Goal: Task Accomplishment & Management: Manage account settings

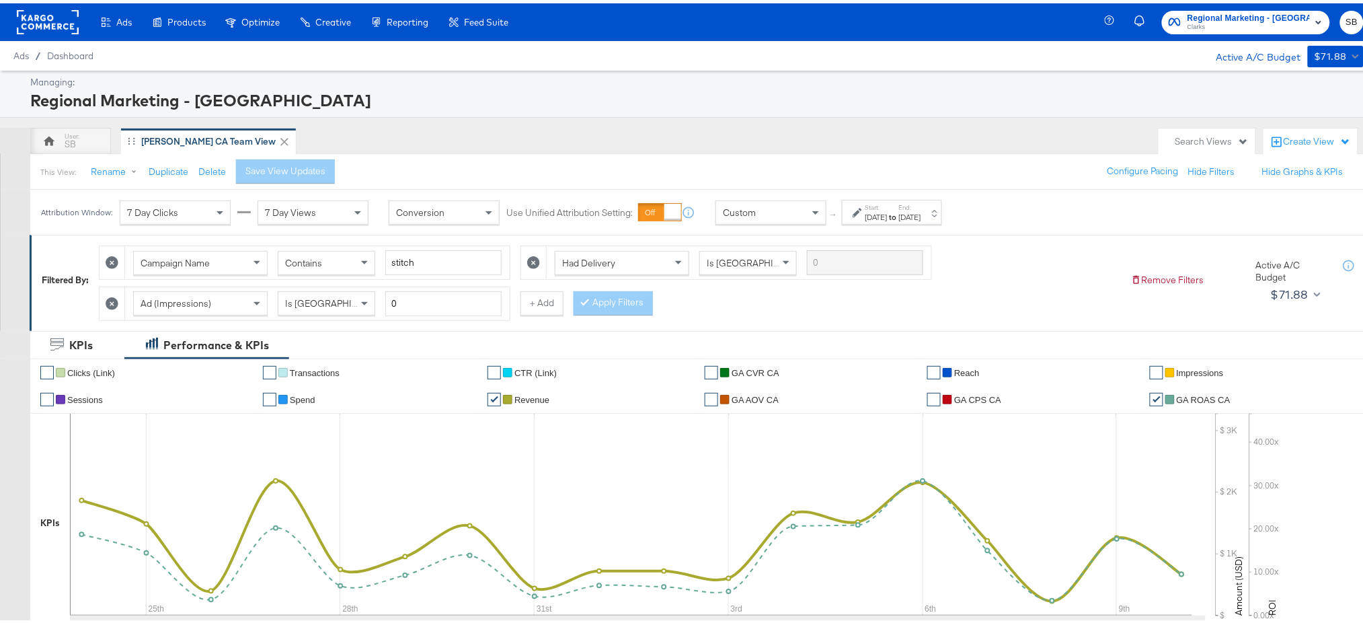
click at [26, 28] on rect at bounding box center [48, 19] width 62 height 24
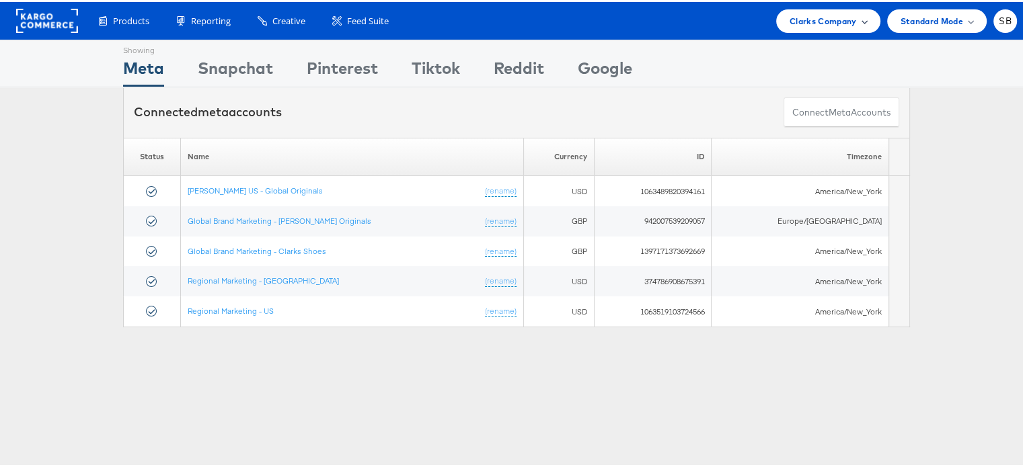
click at [837, 22] on span "Clarks Company" at bounding box center [823, 19] width 67 height 14
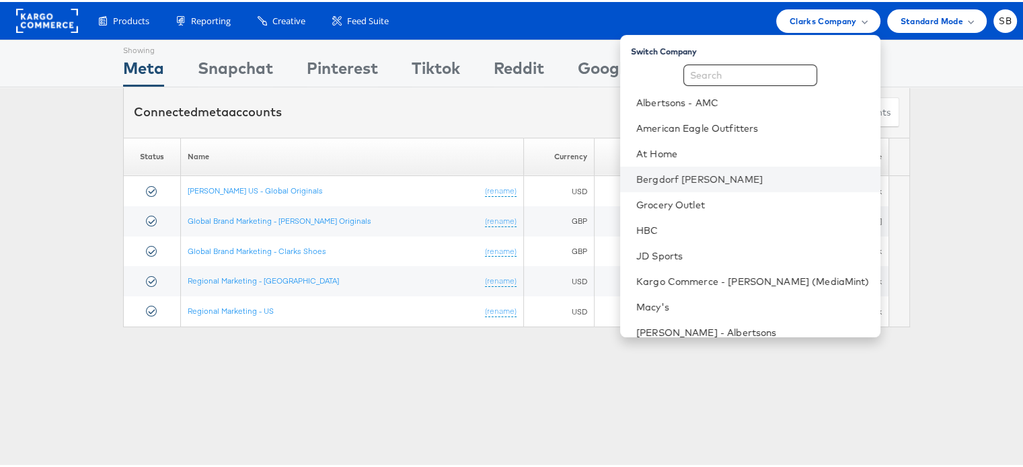
scroll to position [141, 0]
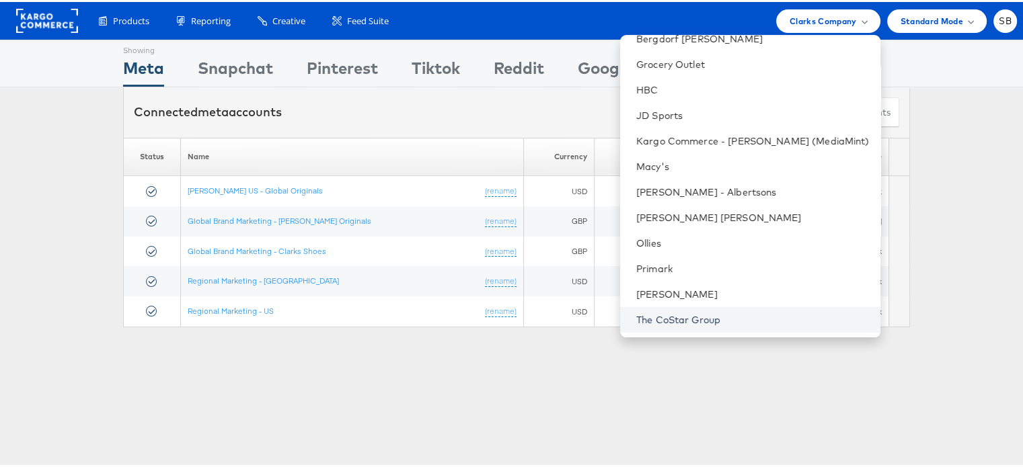
click at [703, 314] on link "The CoStar Group" at bounding box center [752, 317] width 233 height 13
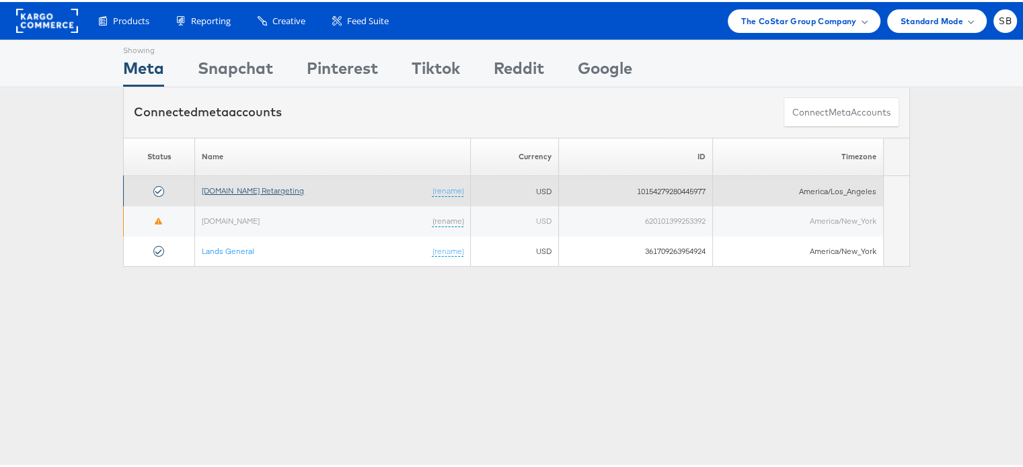
click at [258, 184] on link "[DOMAIN_NAME] Retargeting" at bounding box center [253, 189] width 102 height 10
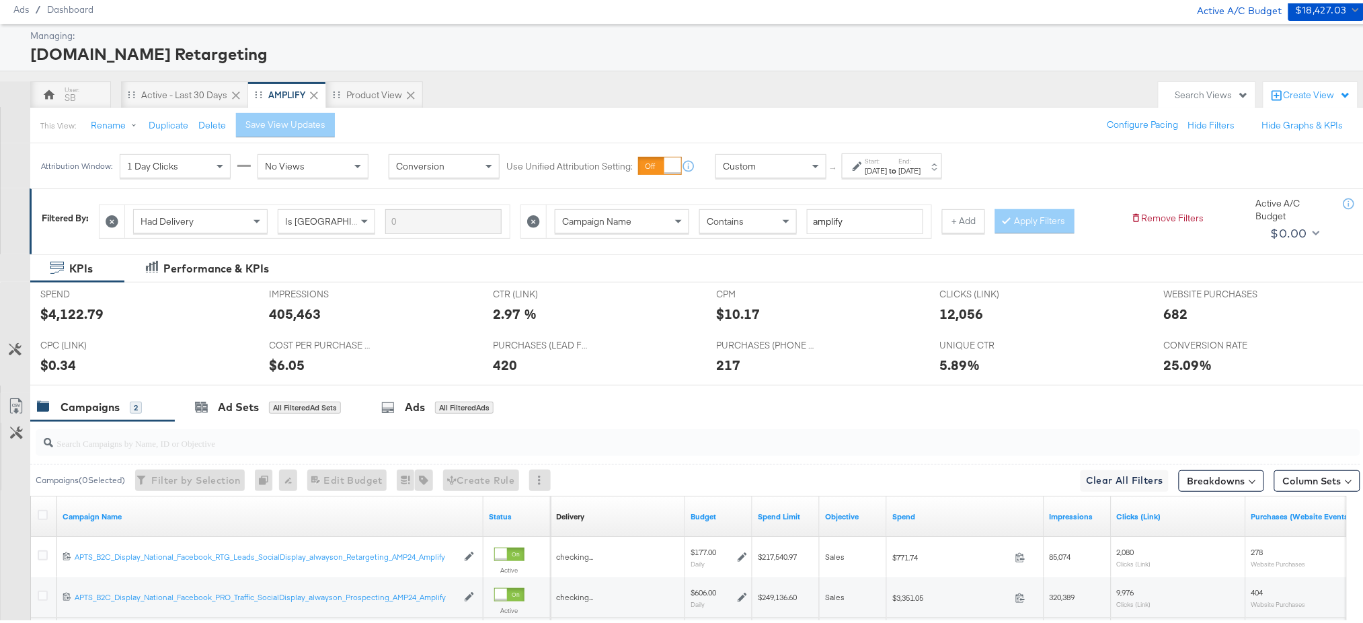
scroll to position [177, 0]
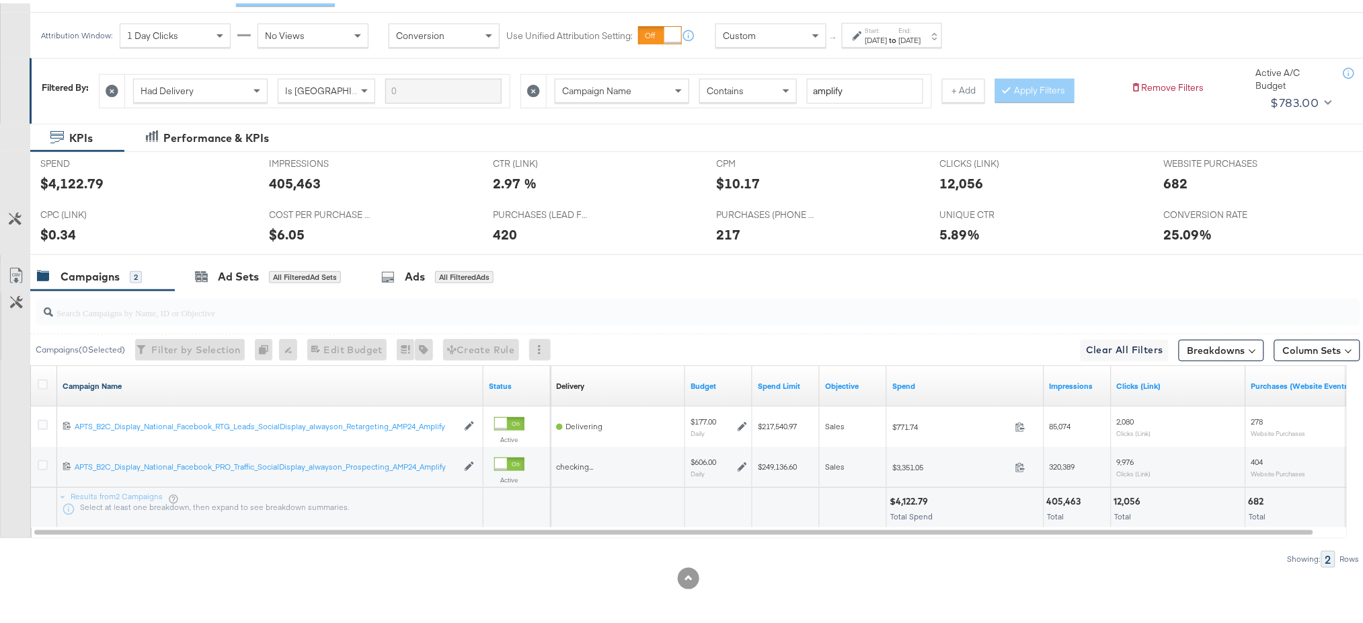
click at [105, 382] on link "Campaign Name" at bounding box center [271, 382] width 416 height 11
click at [105, 382] on link "Campaign Name ↓" at bounding box center [271, 382] width 416 height 11
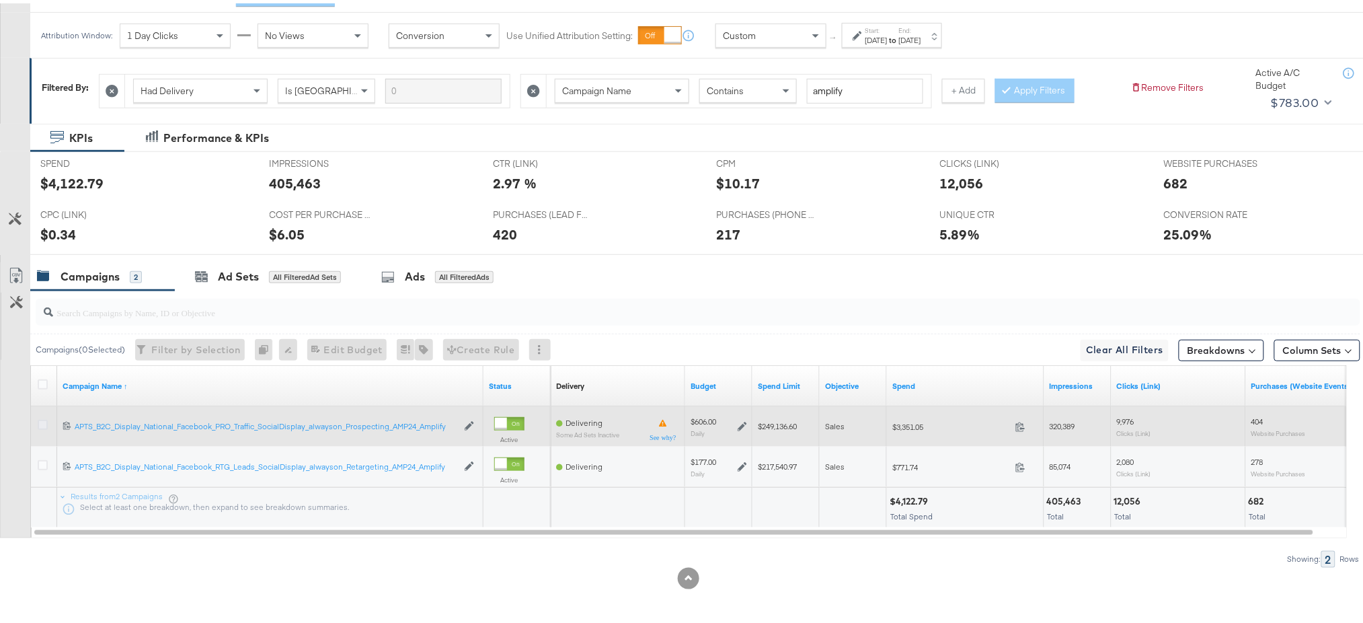
click at [44, 423] on icon at bounding box center [43, 421] width 10 height 10
click at [0, 0] on input "checkbox" at bounding box center [0, 0] width 0 height 0
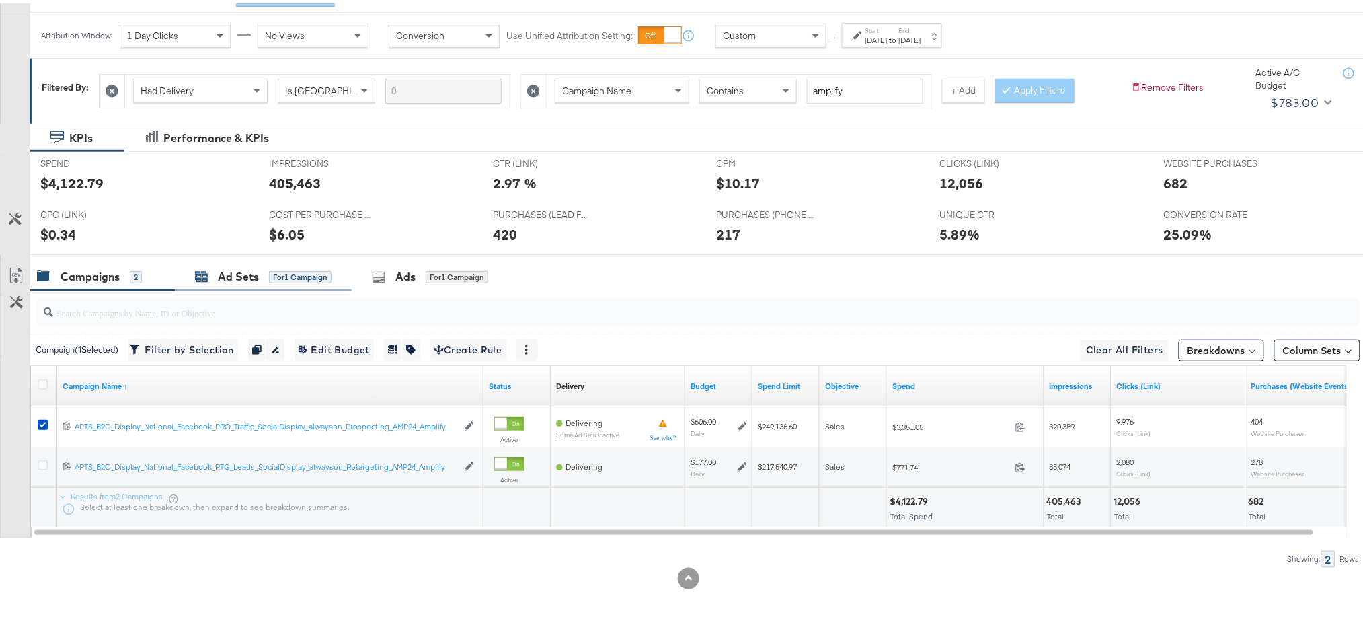
click at [233, 268] on div "Ad Sets" at bounding box center [238, 273] width 41 height 15
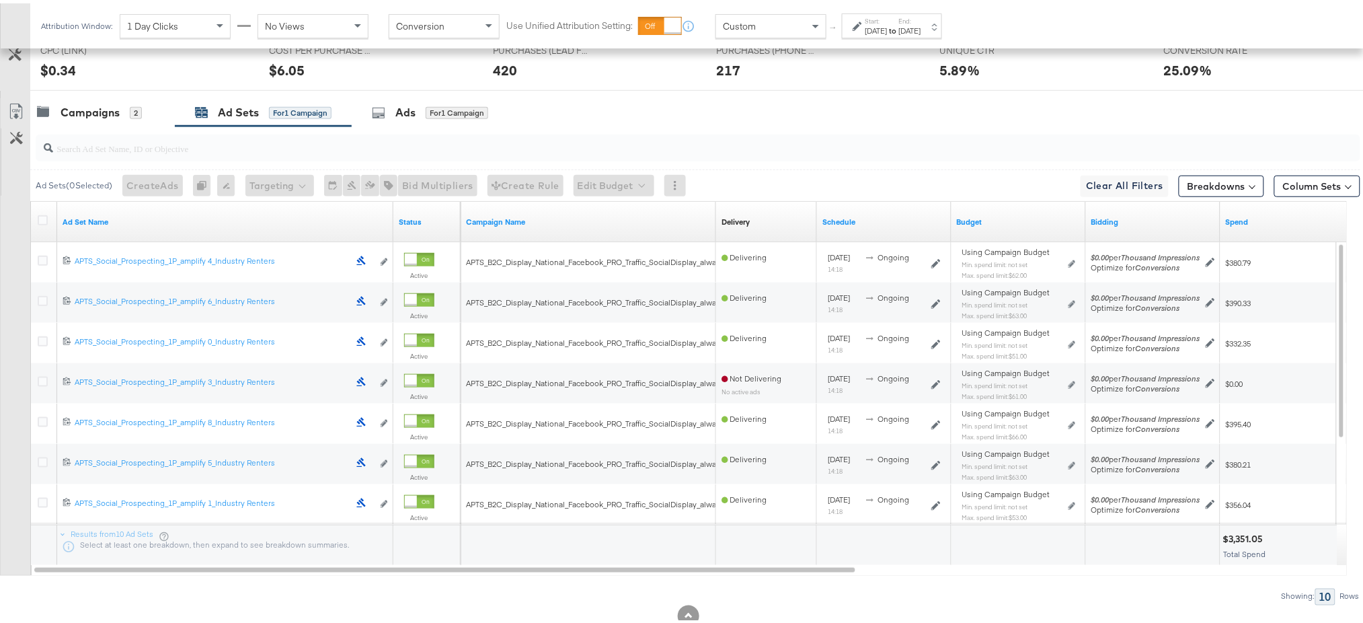
scroll to position [298, 0]
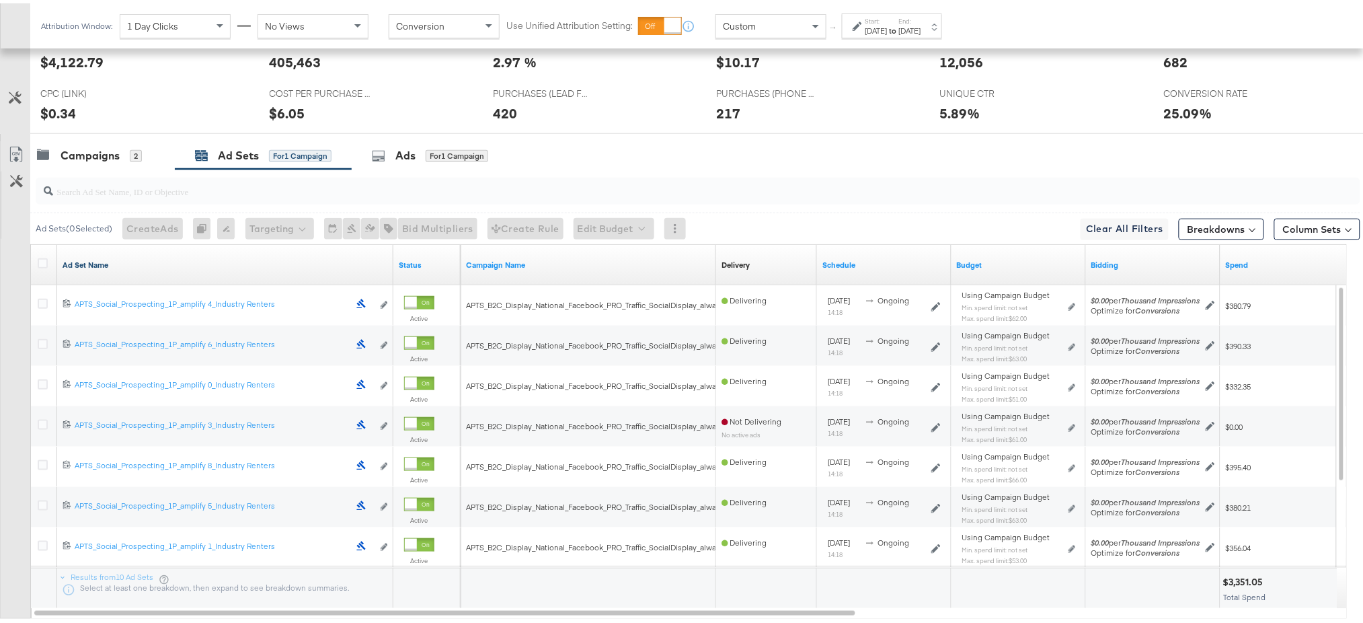
click at [90, 262] on link "Ad Set Name" at bounding box center [225, 261] width 325 height 11
click at [90, 262] on link "Ad Set Name ↓" at bounding box center [225, 261] width 325 height 11
click at [43, 256] on icon at bounding box center [43, 260] width 10 height 10
click at [0, 0] on input "checkbox" at bounding box center [0, 0] width 0 height 0
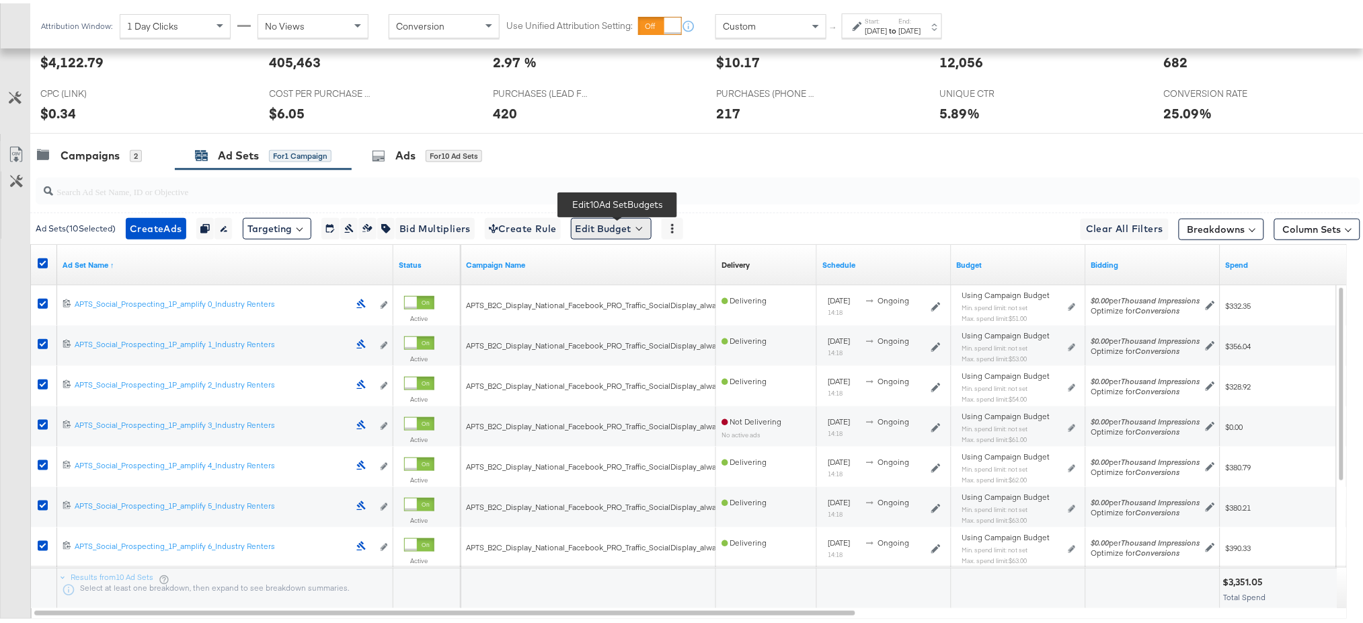
click at [621, 229] on button "Edit Budget" at bounding box center [611, 226] width 81 height 22
click at [632, 264] on span "Edit Ad Set Budget" at bounding box center [615, 260] width 77 height 17
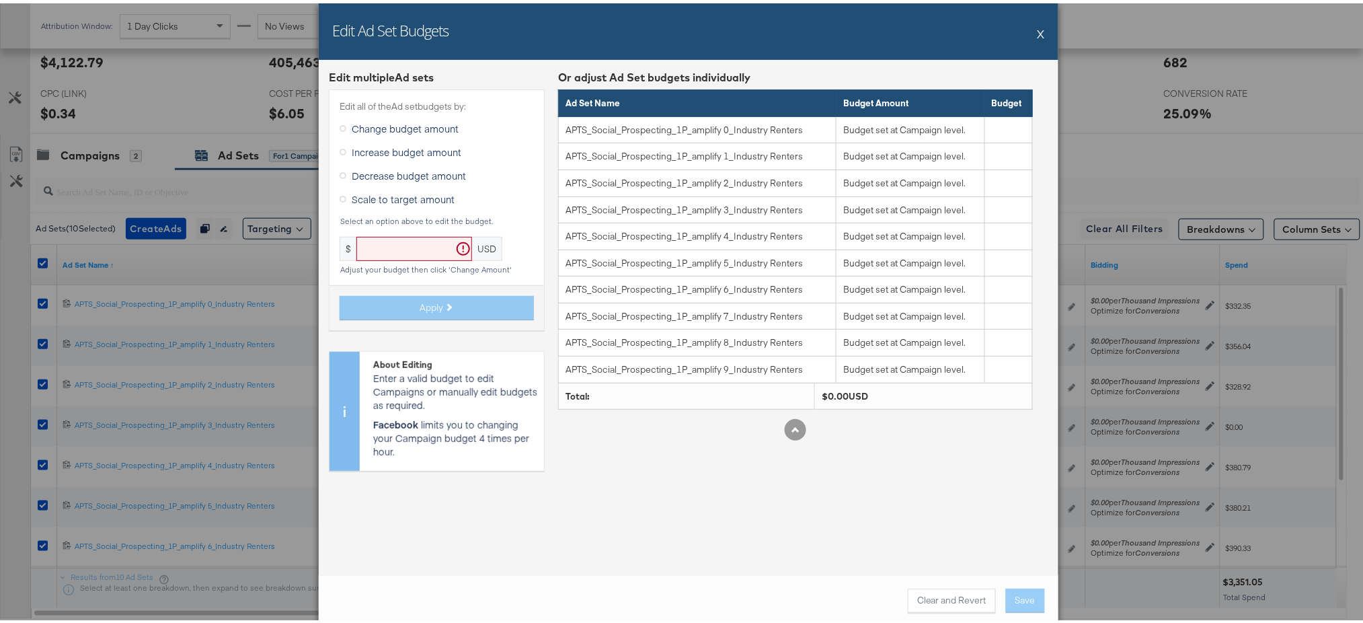
click at [1038, 38] on button "X" at bounding box center [1041, 30] width 7 height 27
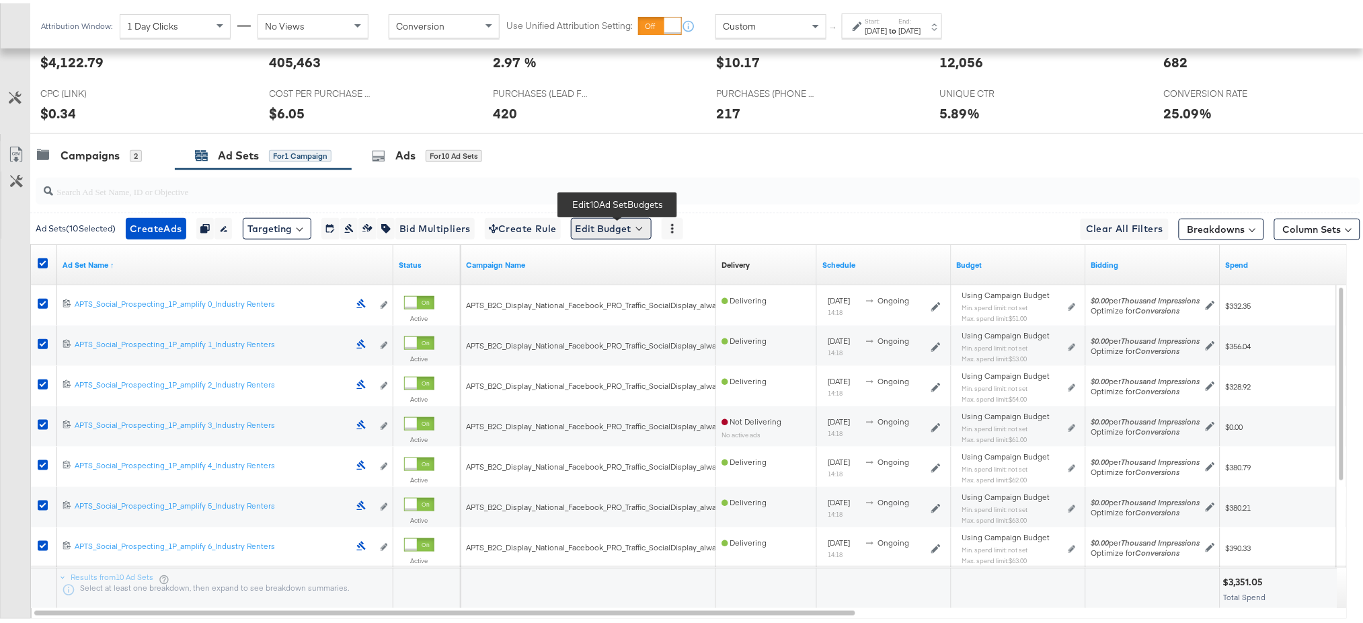
click at [631, 226] on button "Edit Budget" at bounding box center [611, 226] width 81 height 22
click at [640, 284] on span "Edit Ad Set Spend Limits" at bounding box center [627, 286] width 100 height 17
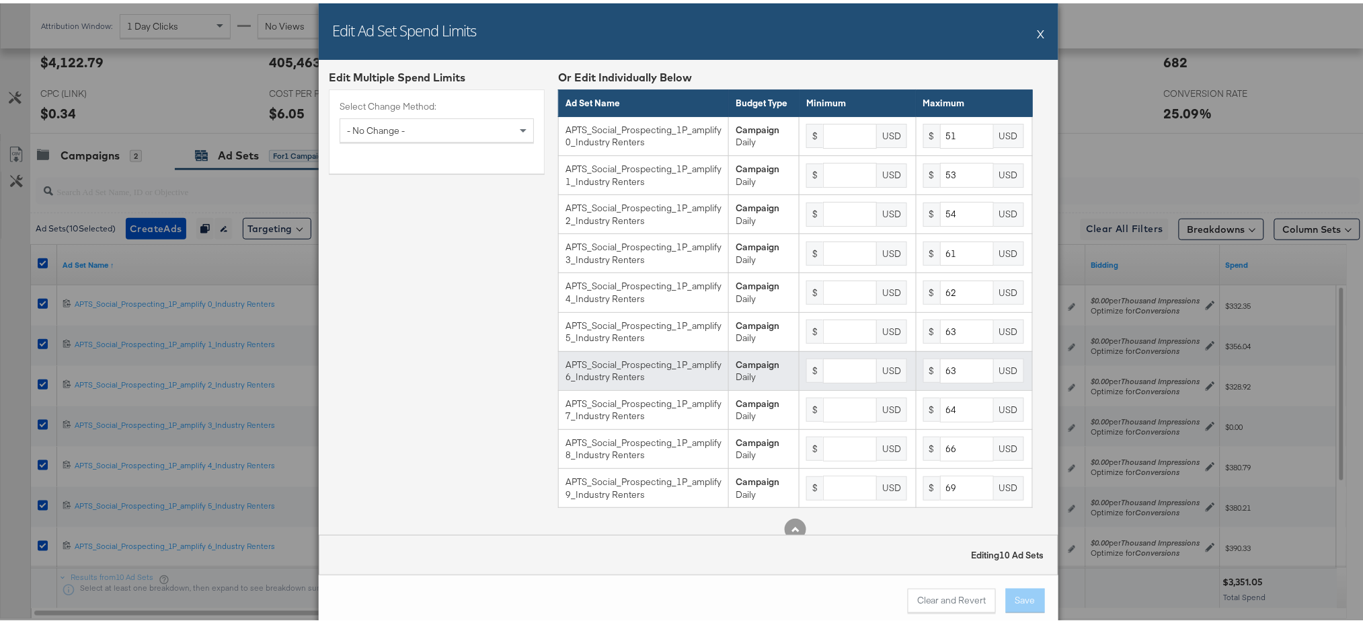
scroll to position [28, 0]
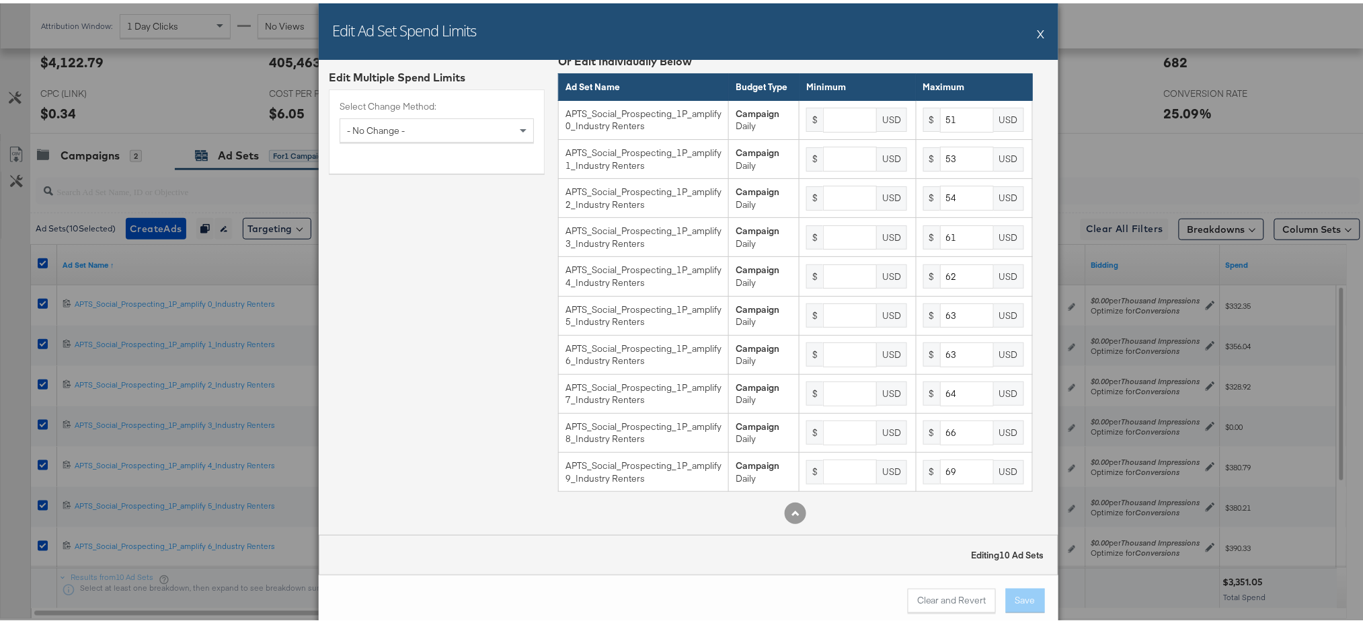
click at [1038, 30] on button "X" at bounding box center [1041, 30] width 7 height 27
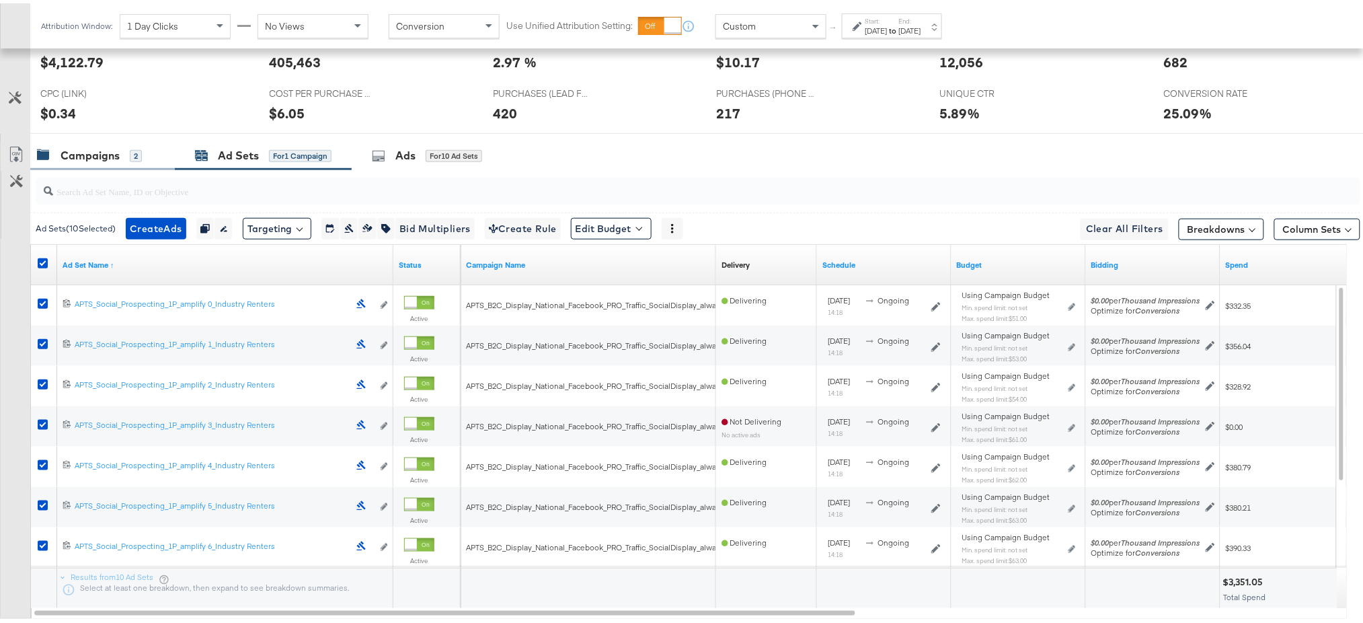
click at [97, 148] on div "Campaigns" at bounding box center [90, 152] width 59 height 15
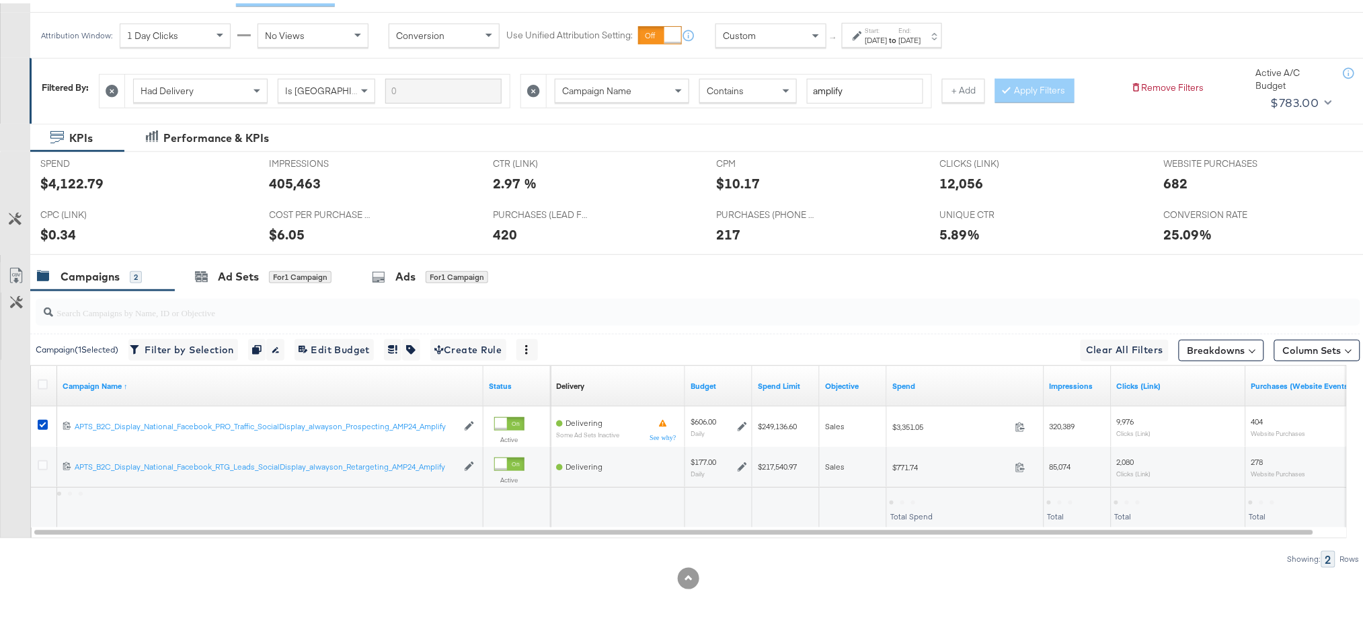
scroll to position [177, 0]
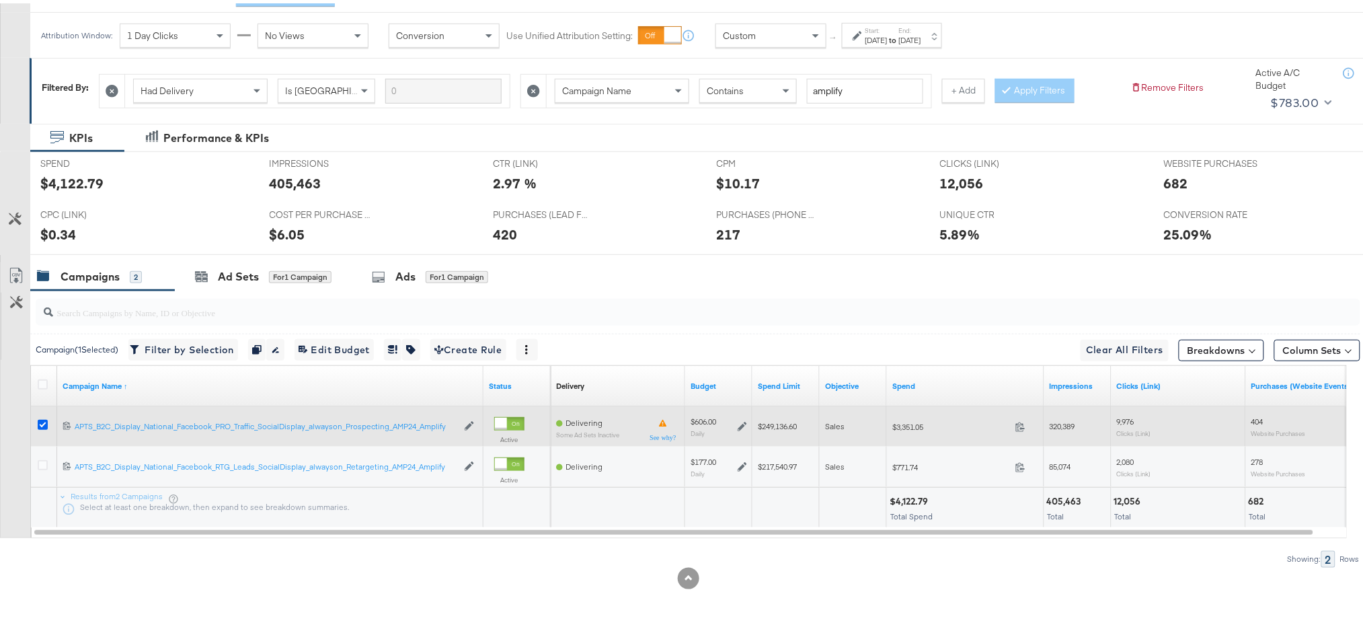
click at [41, 423] on icon at bounding box center [43, 421] width 10 height 10
click at [0, 0] on input "checkbox" at bounding box center [0, 0] width 0 height 0
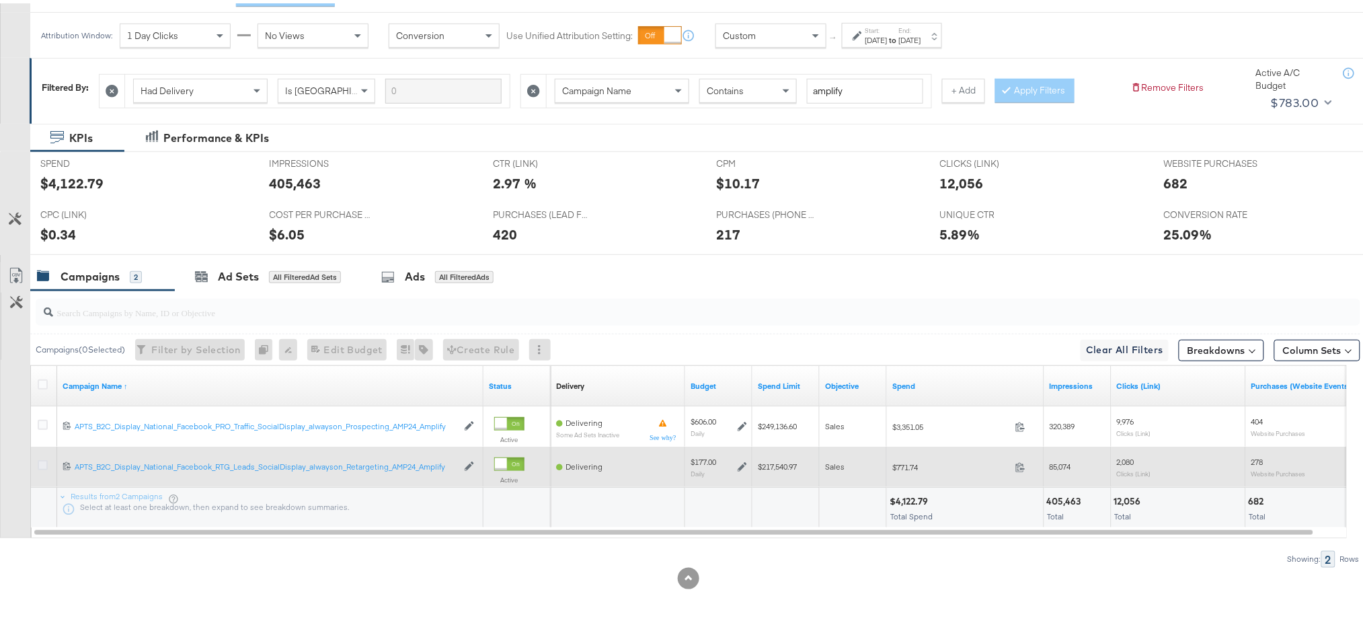
click at [45, 463] on icon at bounding box center [43, 462] width 10 height 10
click at [0, 0] on input "checkbox" at bounding box center [0, 0] width 0 height 0
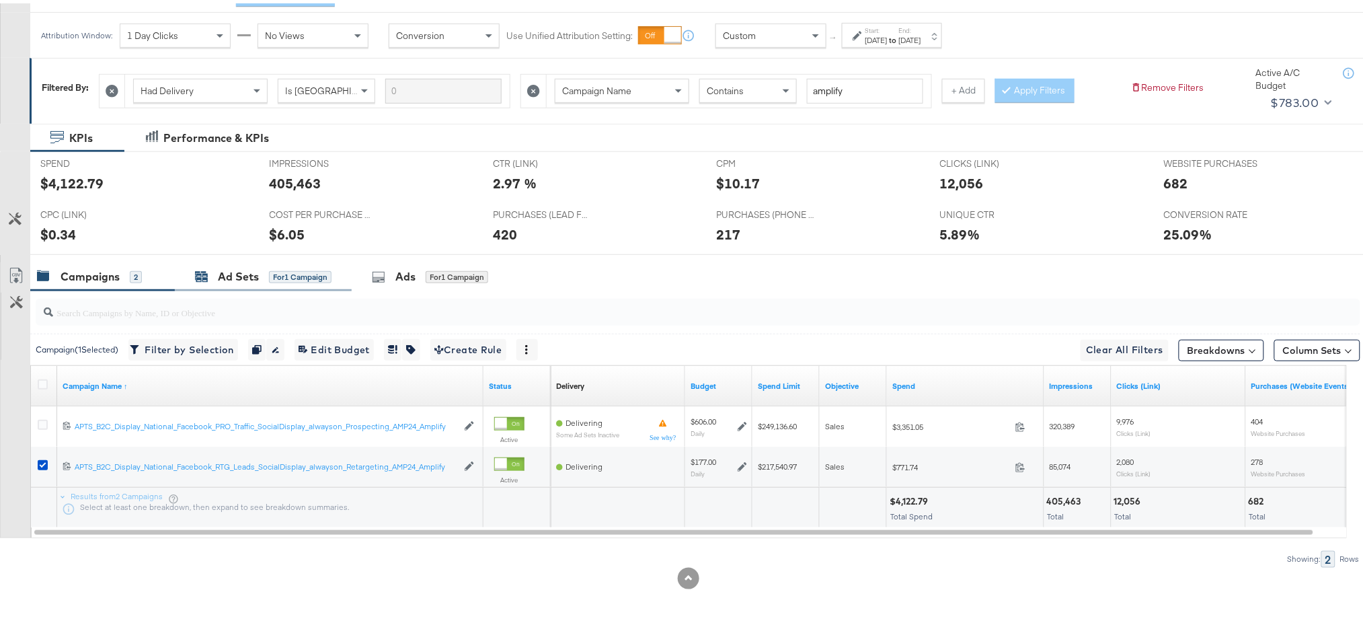
click at [245, 270] on div "Ad Sets" at bounding box center [238, 273] width 41 height 15
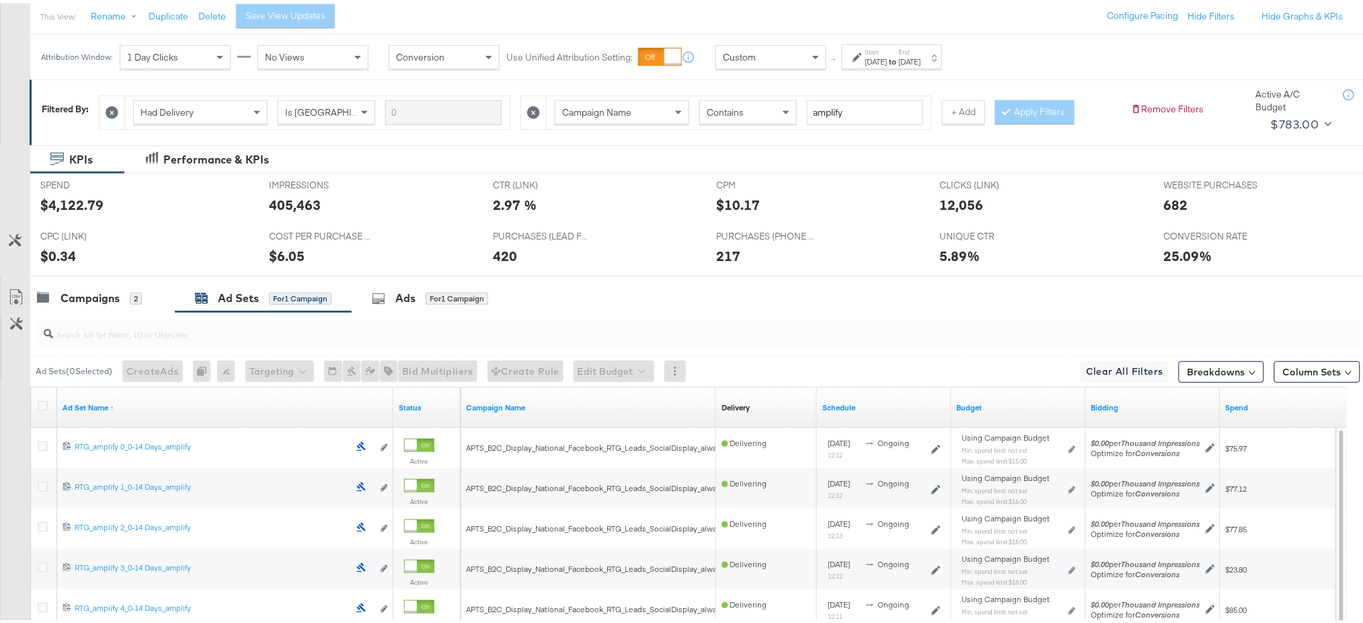
scroll to position [7, 0]
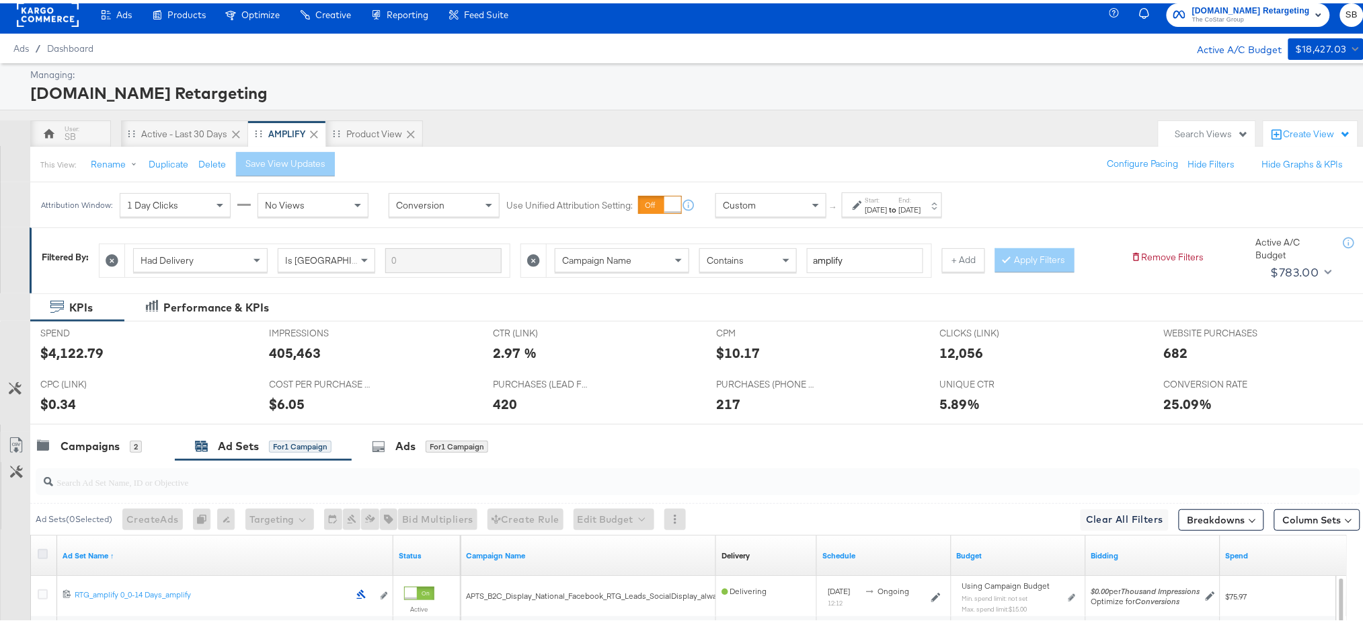
click at [44, 548] on icon at bounding box center [43, 550] width 10 height 10
click at [0, 0] on input "checkbox" at bounding box center [0, 0] width 0 height 0
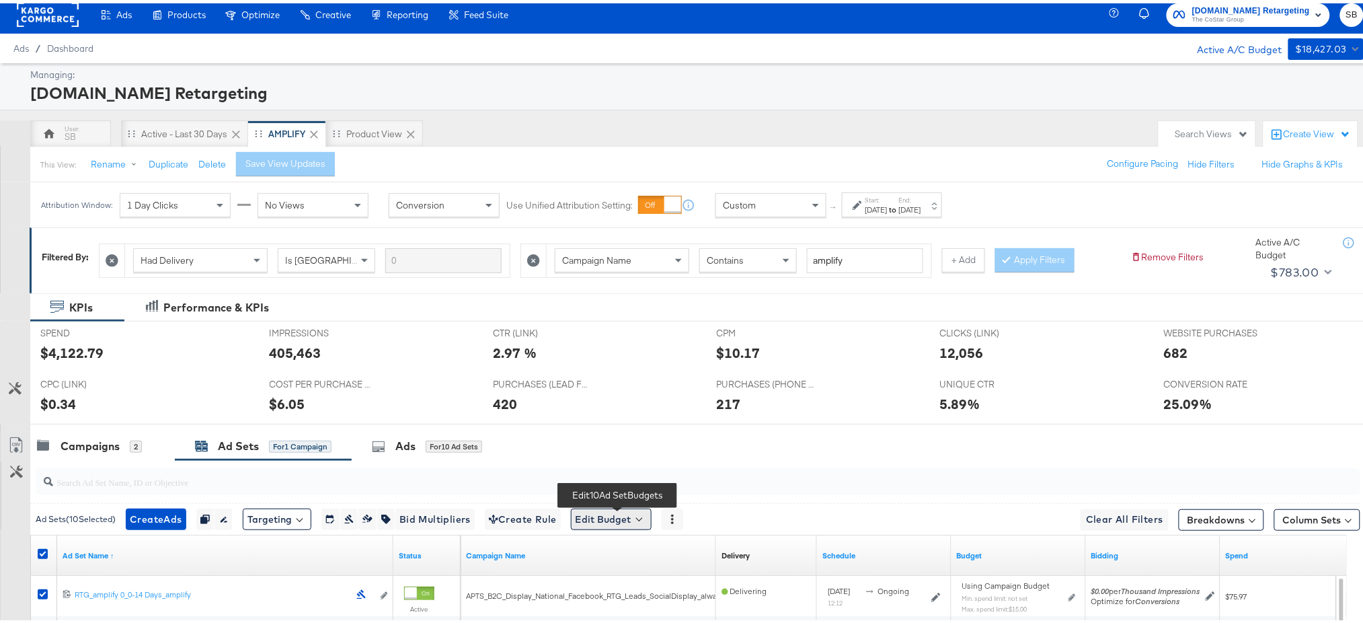
click at [621, 512] on button "Edit Budget" at bounding box center [611, 516] width 81 height 22
click at [621, 579] on span "Edit Ad Set Spend Limits" at bounding box center [627, 577] width 100 height 17
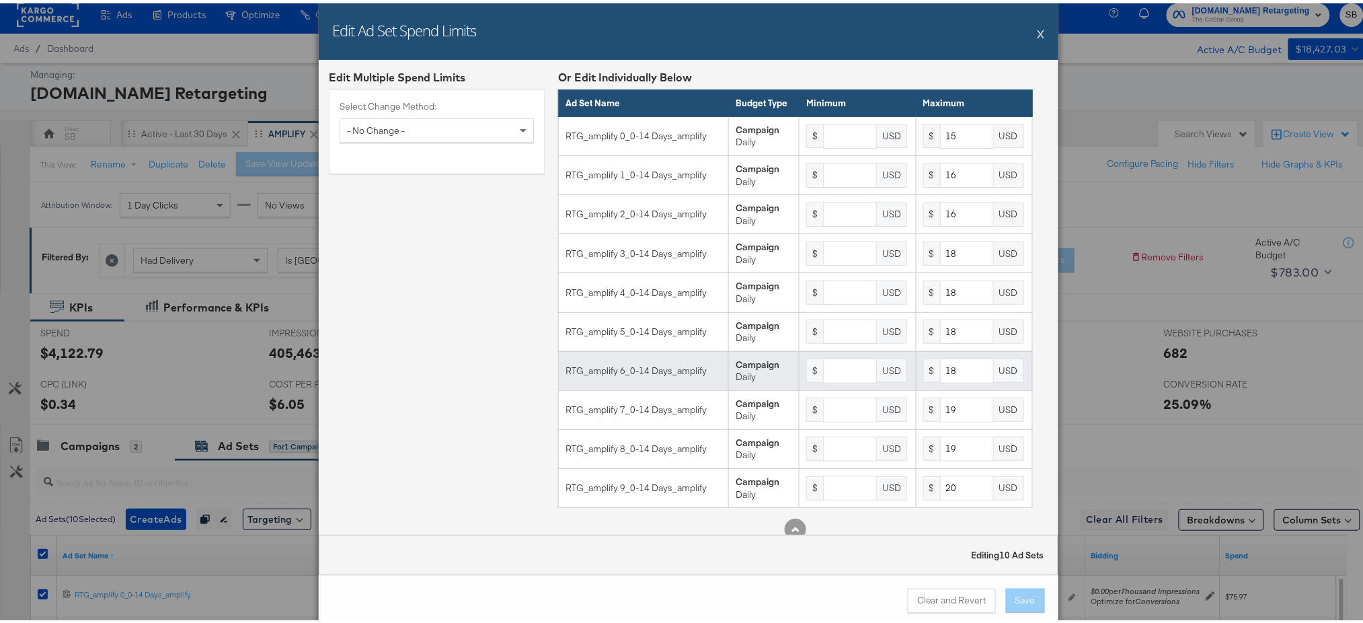
scroll to position [28, 0]
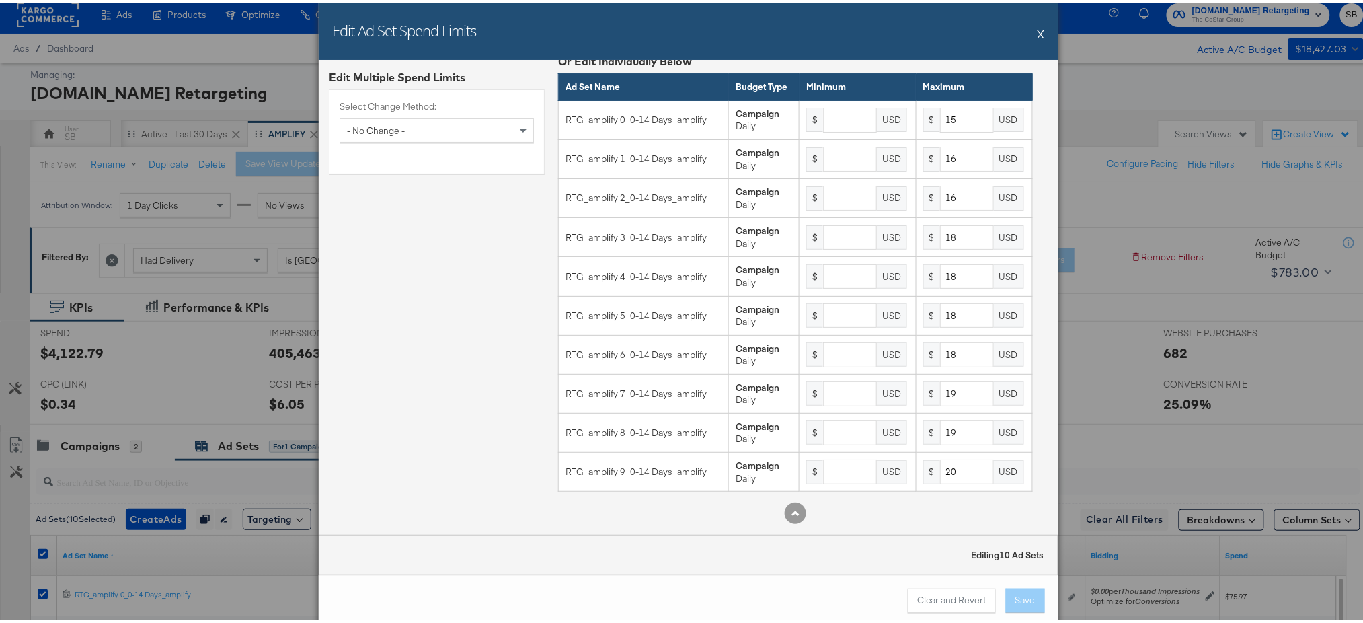
click at [1038, 24] on button "X" at bounding box center [1041, 30] width 7 height 27
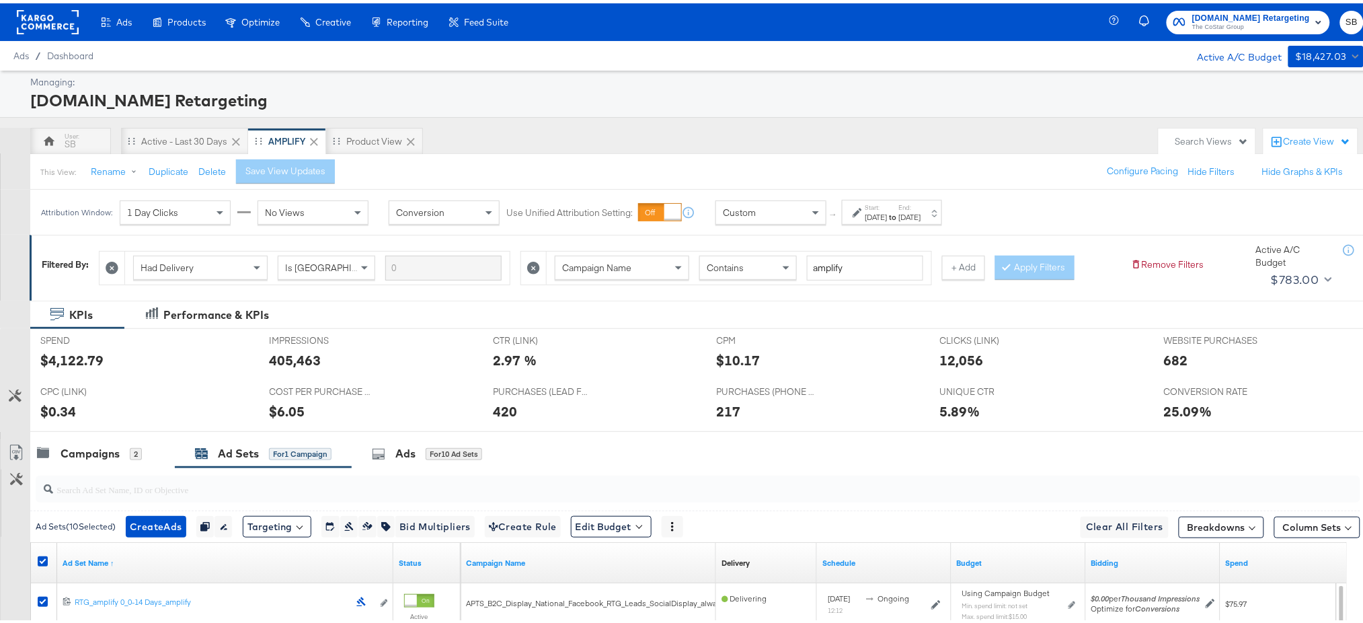
scroll to position [1, 0]
click at [52, 11] on rect at bounding box center [48, 18] width 62 height 24
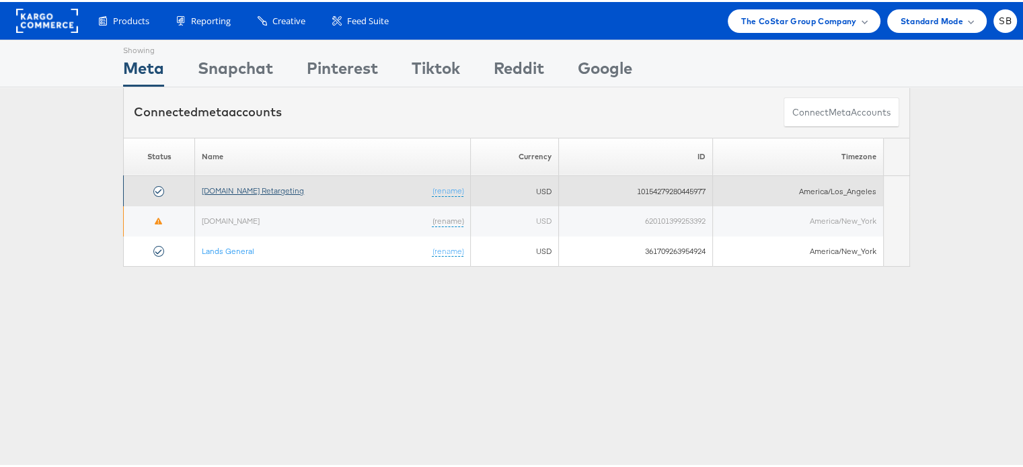
click at [229, 184] on link "[DOMAIN_NAME] Retargeting" at bounding box center [253, 189] width 102 height 10
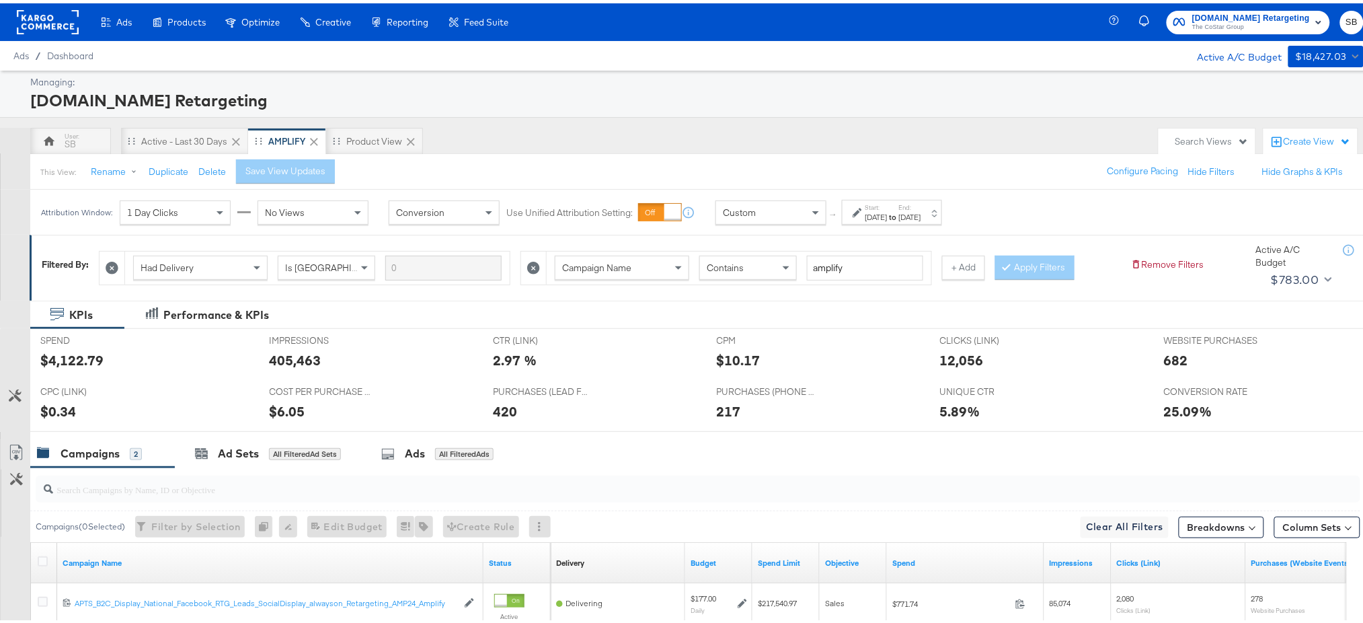
click at [61, 21] on rect at bounding box center [48, 19] width 62 height 24
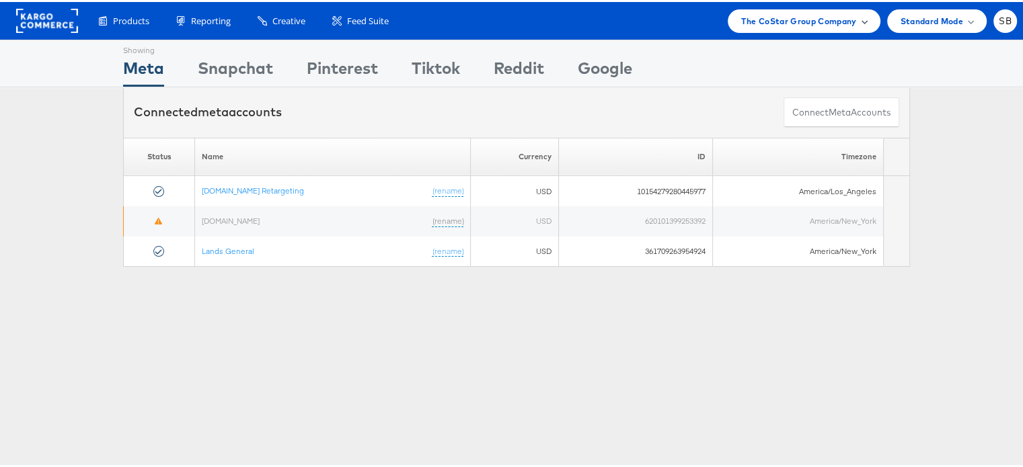
click at [802, 18] on span "The CoStar Group Company" at bounding box center [798, 19] width 115 height 14
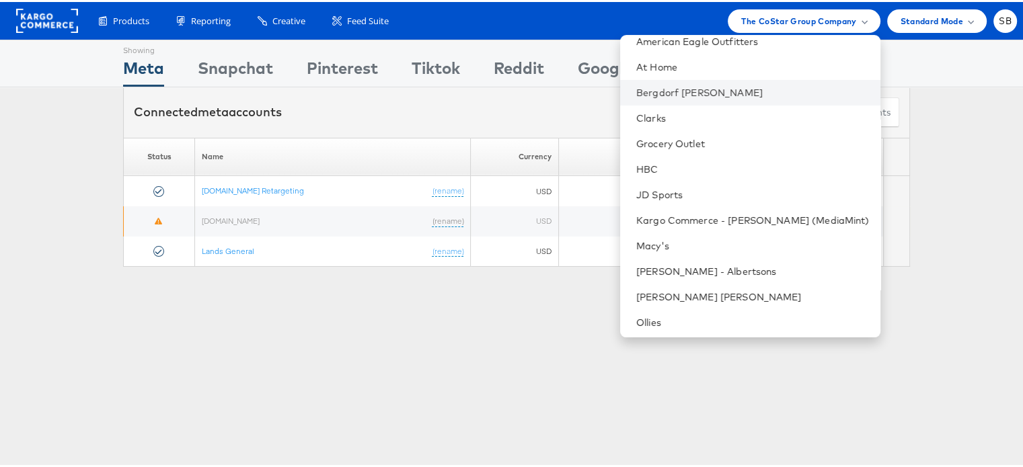
scroll to position [141, 0]
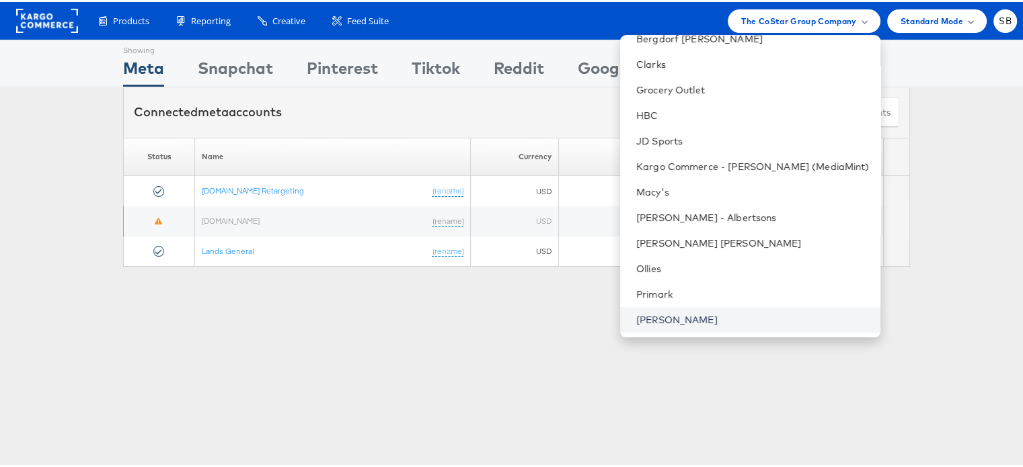
click at [682, 315] on link "[PERSON_NAME]" at bounding box center [752, 317] width 233 height 13
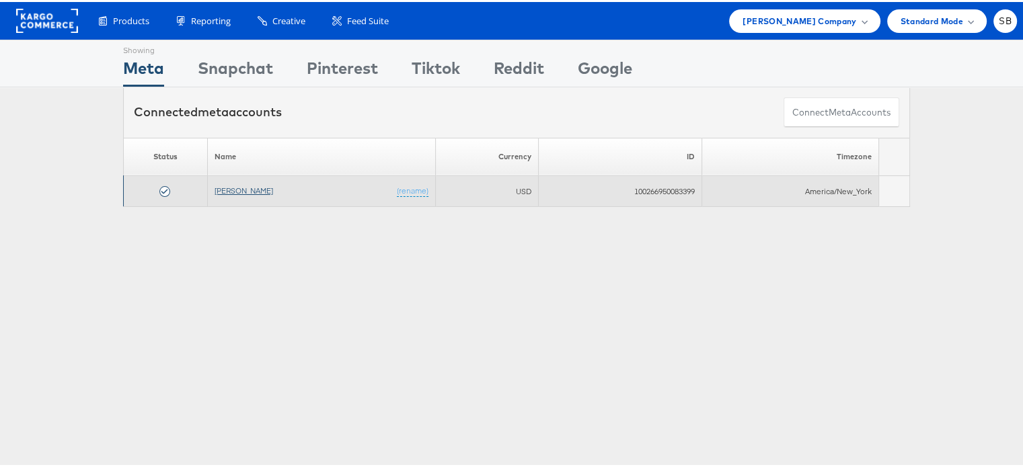
click at [243, 184] on link "Steve Madden" at bounding box center [244, 189] width 59 height 10
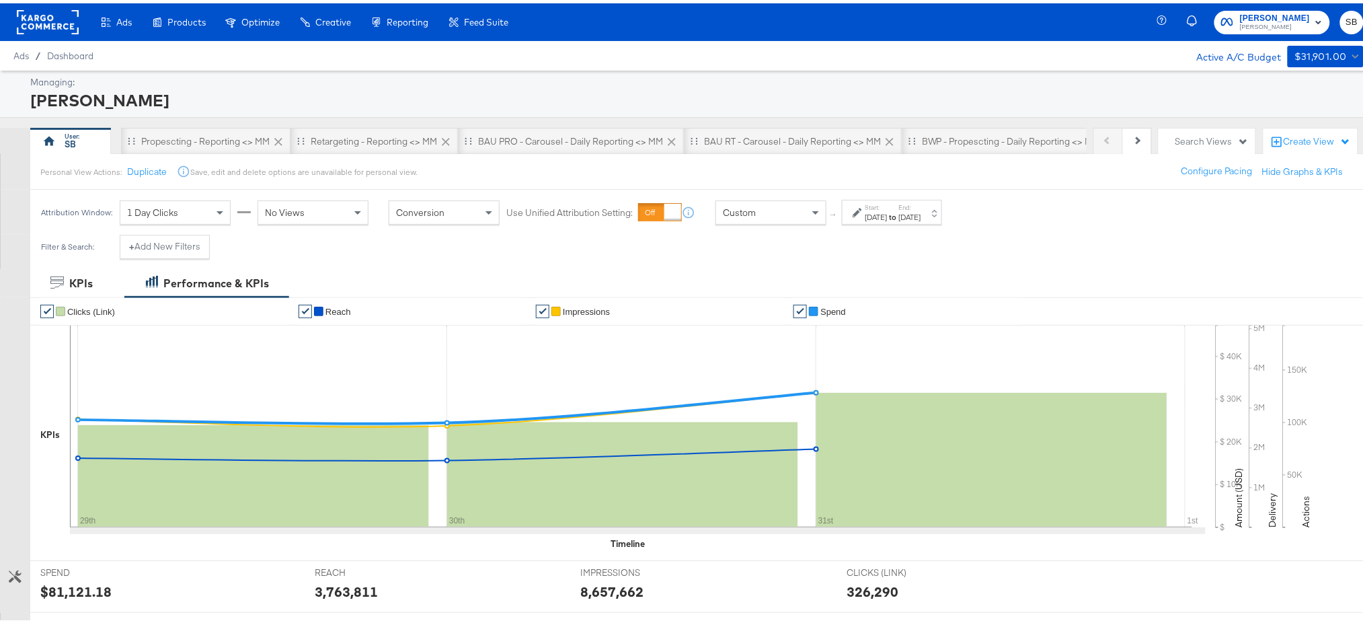
click at [1093, 137] on div "Previous Next" at bounding box center [1122, 137] width 59 height 27
click at [223, 137] on div "Propescting - Reporting <> MM" at bounding box center [205, 138] width 128 height 13
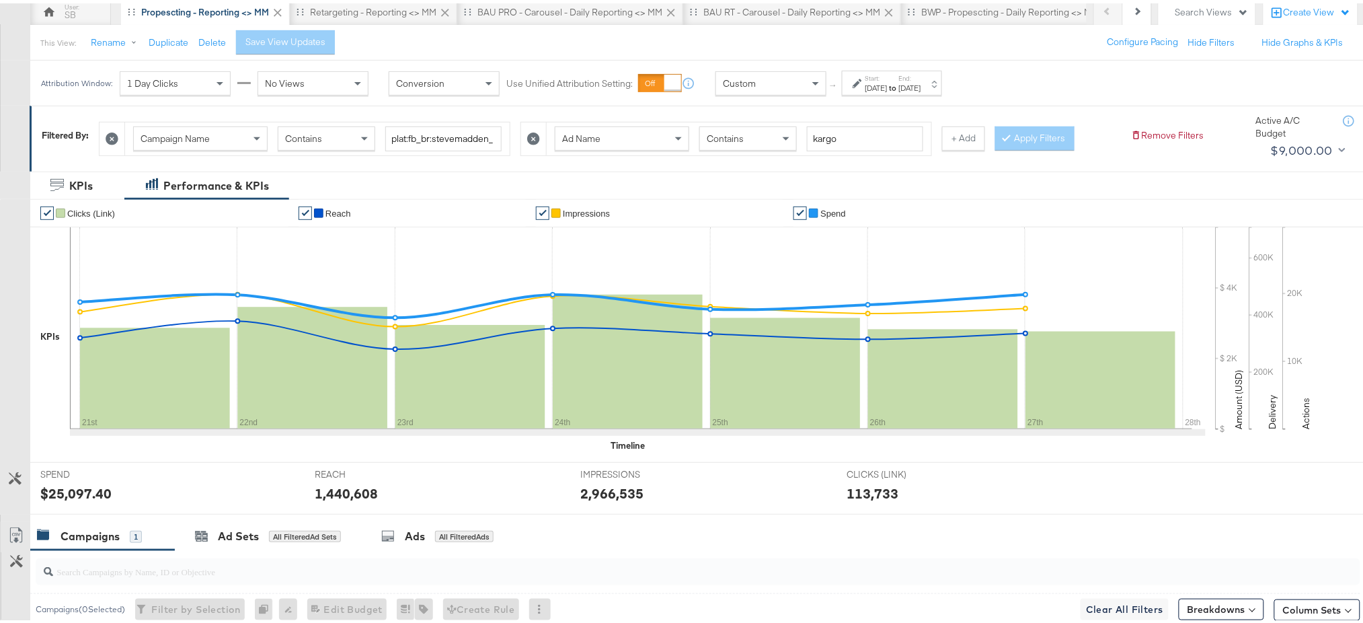
scroll to position [130, 0]
click at [888, 87] on div "[DATE]" at bounding box center [877, 84] width 22 height 11
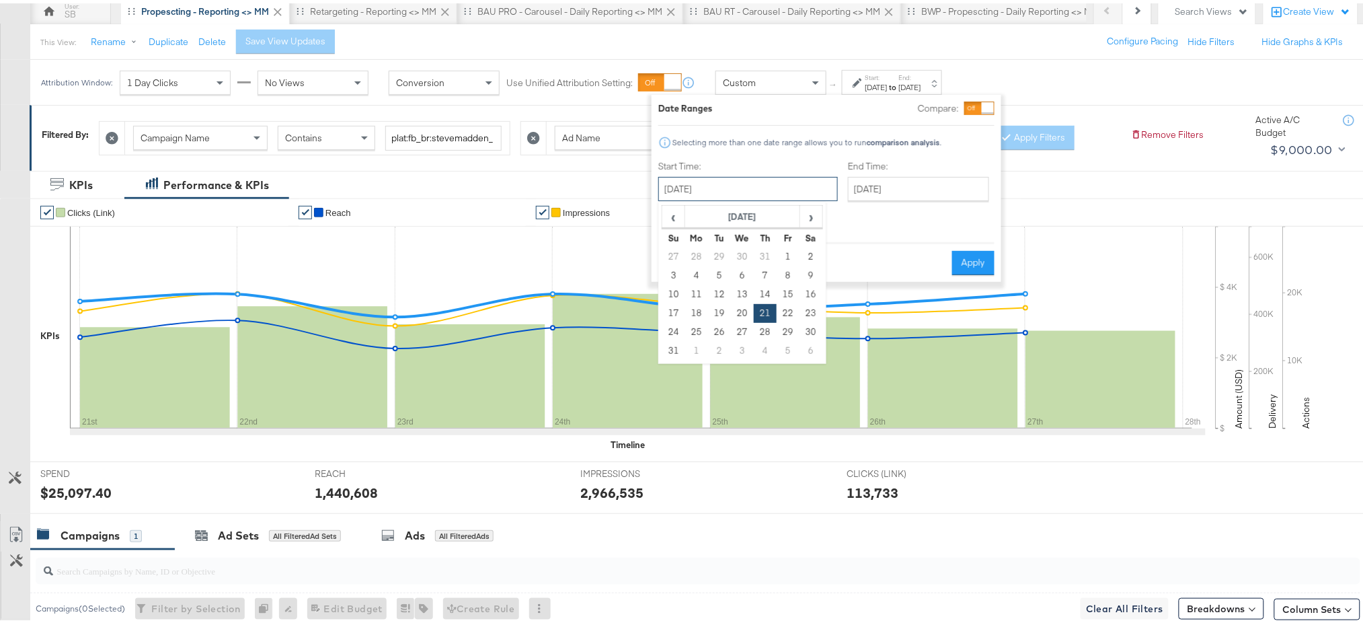
click at [755, 184] on input "[DATE]" at bounding box center [748, 186] width 180 height 24
click at [675, 294] on td "10" at bounding box center [673, 291] width 23 height 19
type input "[DATE]"
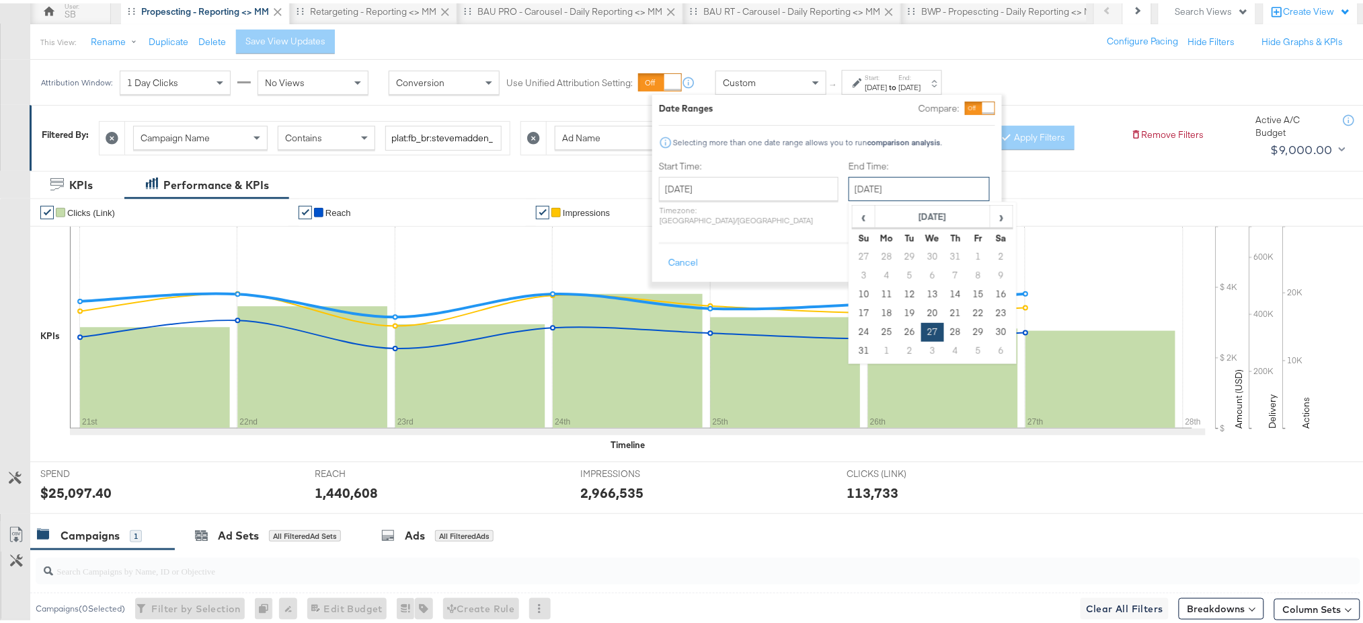
click at [849, 187] on input "[DATE]" at bounding box center [919, 186] width 141 height 24
click at [853, 289] on td "10" at bounding box center [864, 291] width 23 height 19
type input "[DATE]"
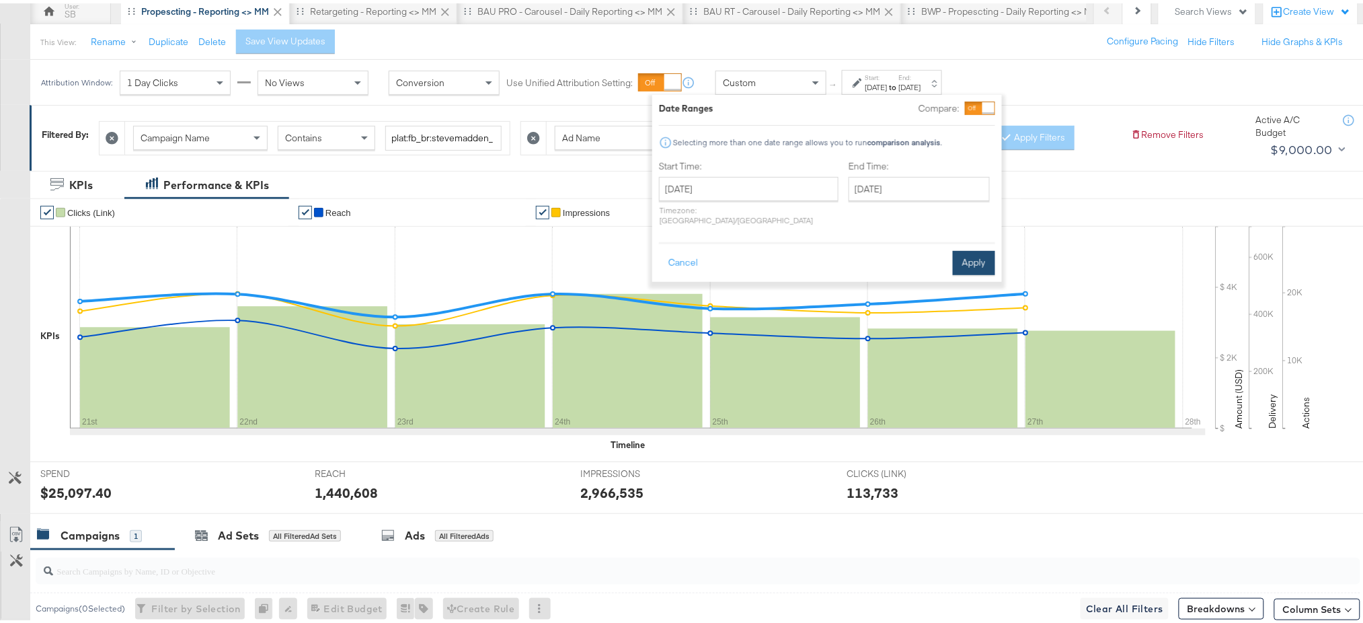
click at [965, 247] on button "Apply" at bounding box center [974, 259] width 42 height 24
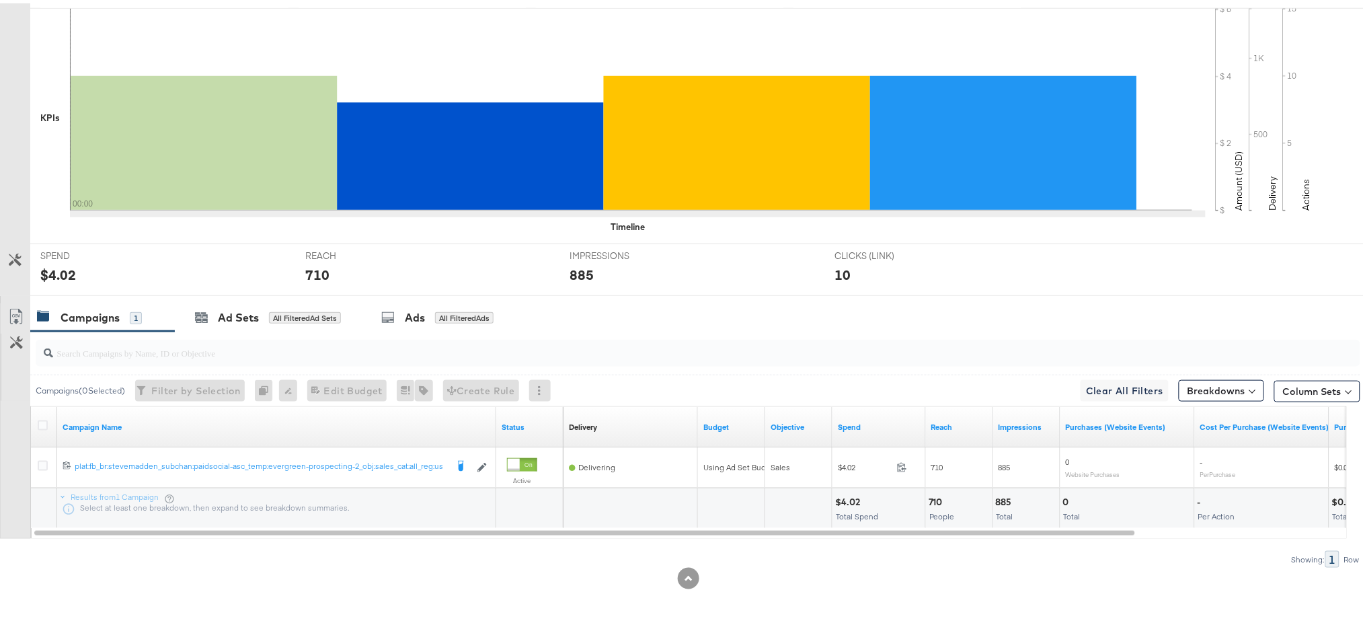
scroll to position [0, 0]
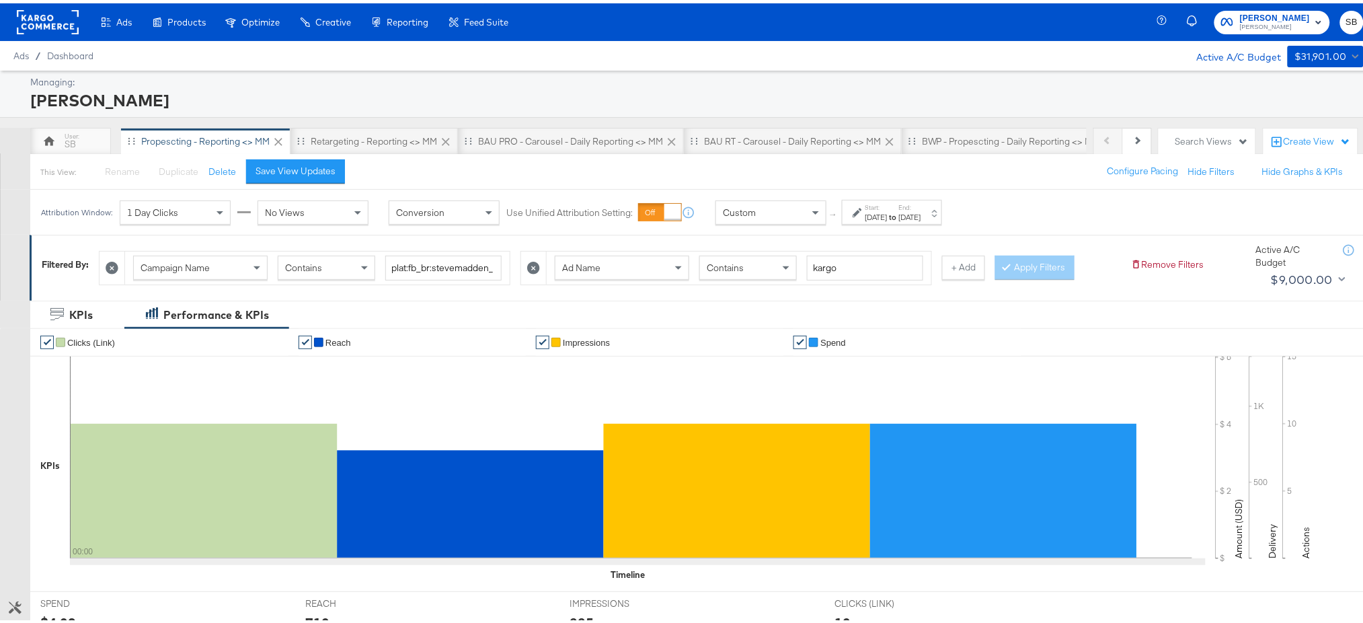
click at [921, 204] on label "End:" at bounding box center [910, 204] width 22 height 9
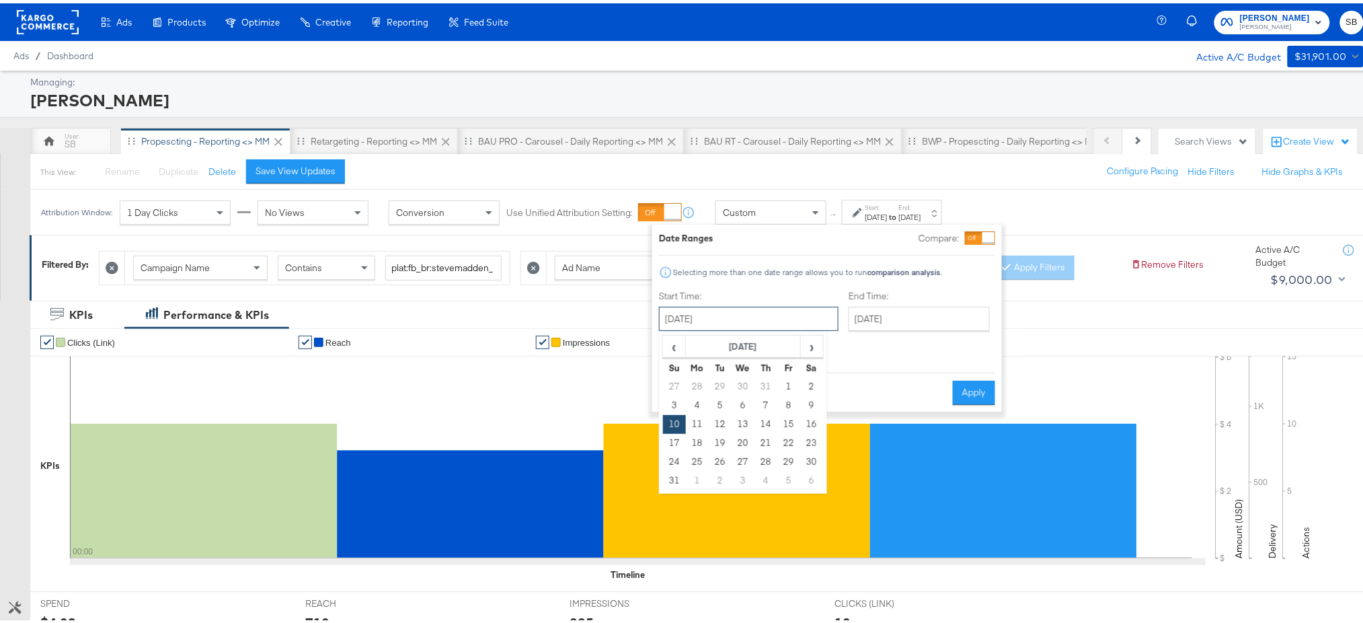
click at [724, 312] on input "[DATE]" at bounding box center [749, 315] width 180 height 24
click at [802, 350] on span "›" at bounding box center [812, 343] width 21 height 20
click at [746, 406] on td "10" at bounding box center [743, 402] width 23 height 19
type input "[DATE]"
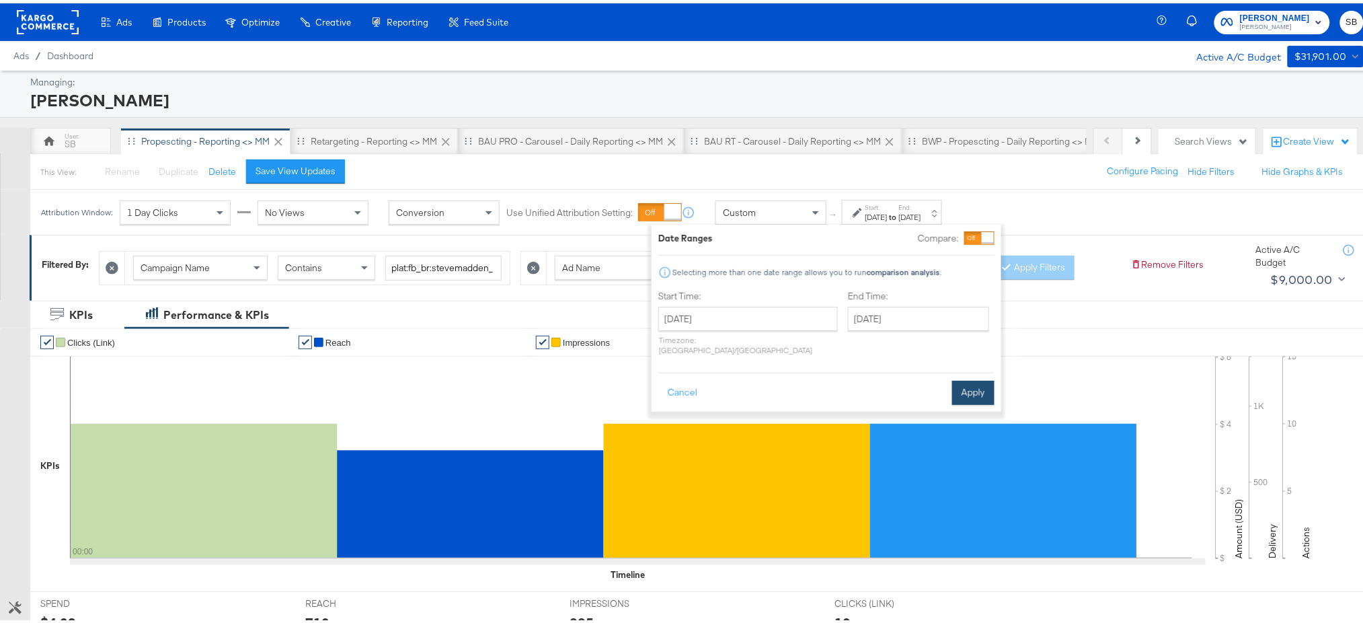
click at [981, 385] on button "Apply" at bounding box center [973, 389] width 42 height 24
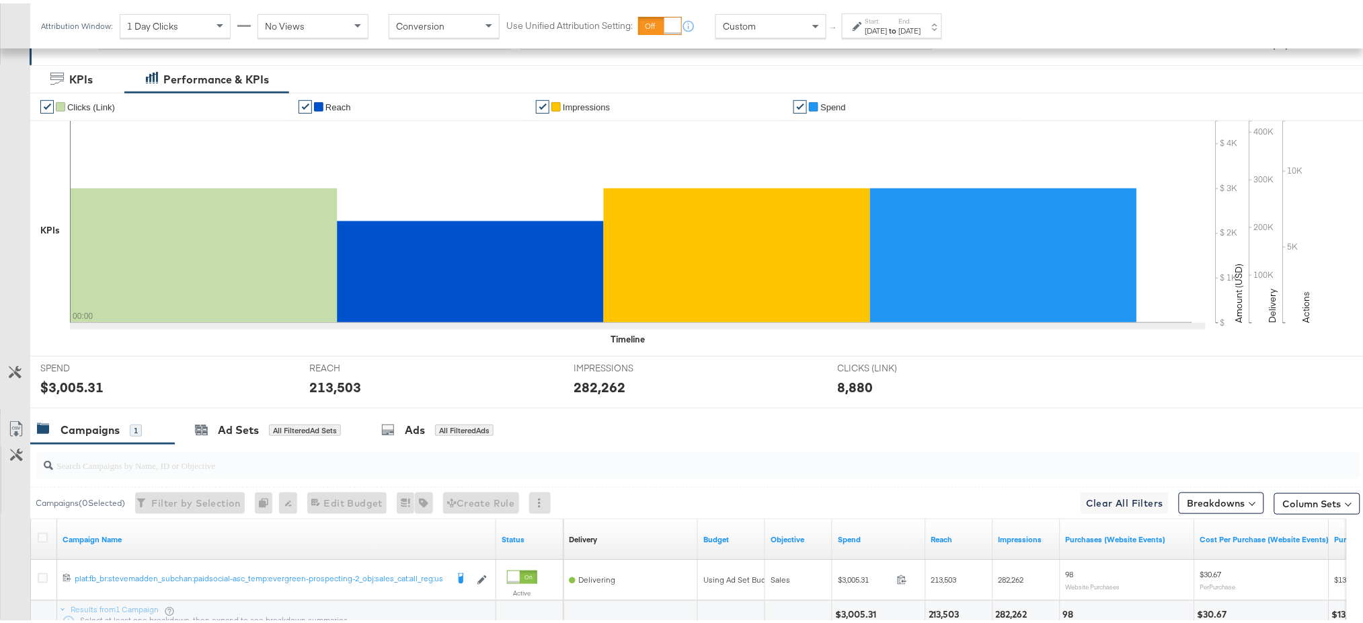
scroll to position [240, 0]
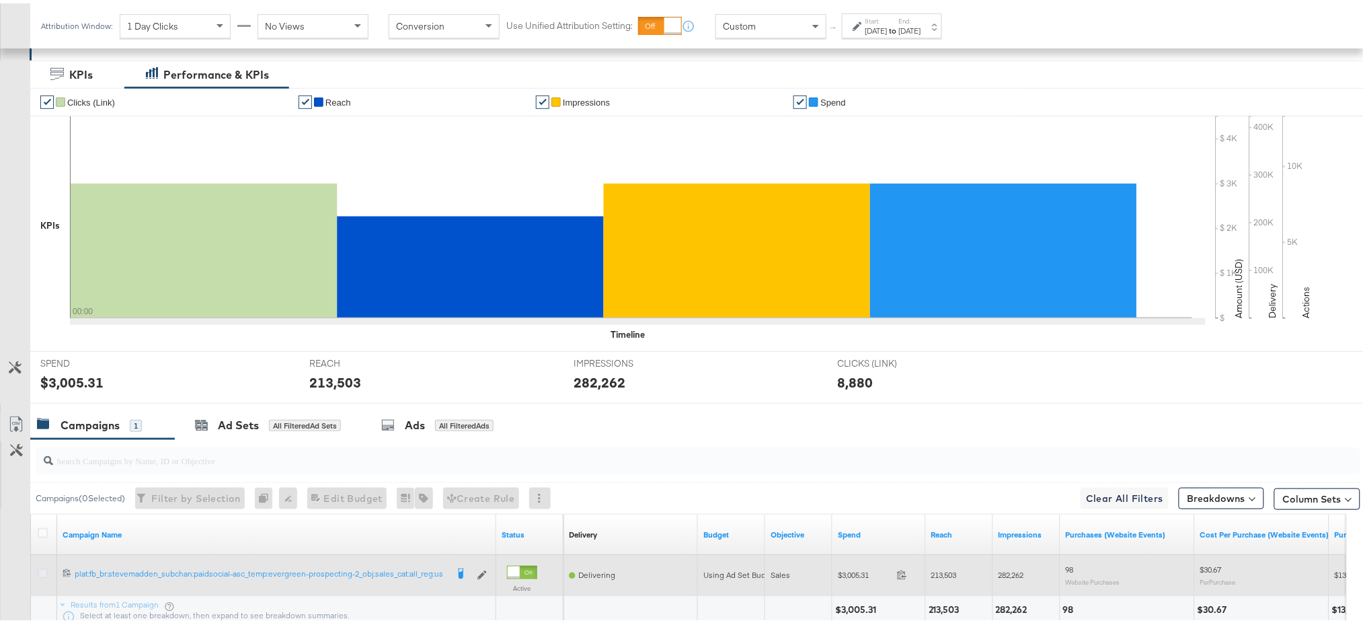
click at [40, 571] on icon at bounding box center [43, 570] width 10 height 10
click at [0, 0] on input "checkbox" at bounding box center [0, 0] width 0 height 0
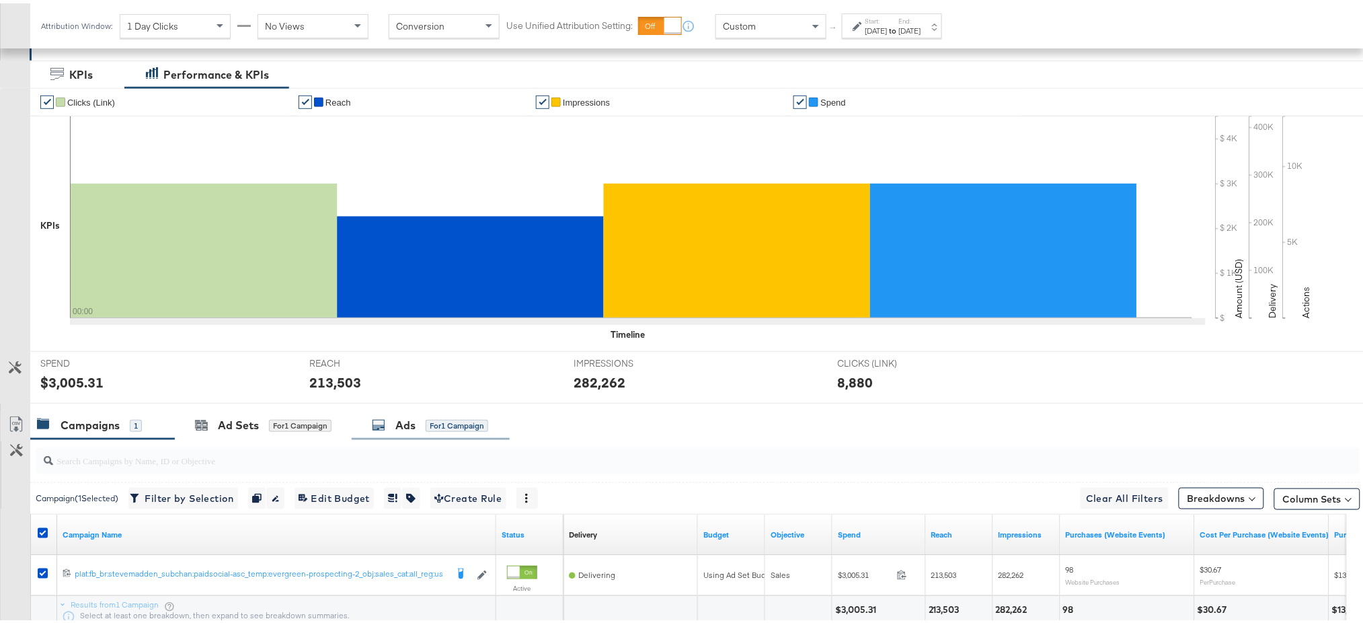
click at [397, 415] on div "Ads" at bounding box center [405, 421] width 20 height 15
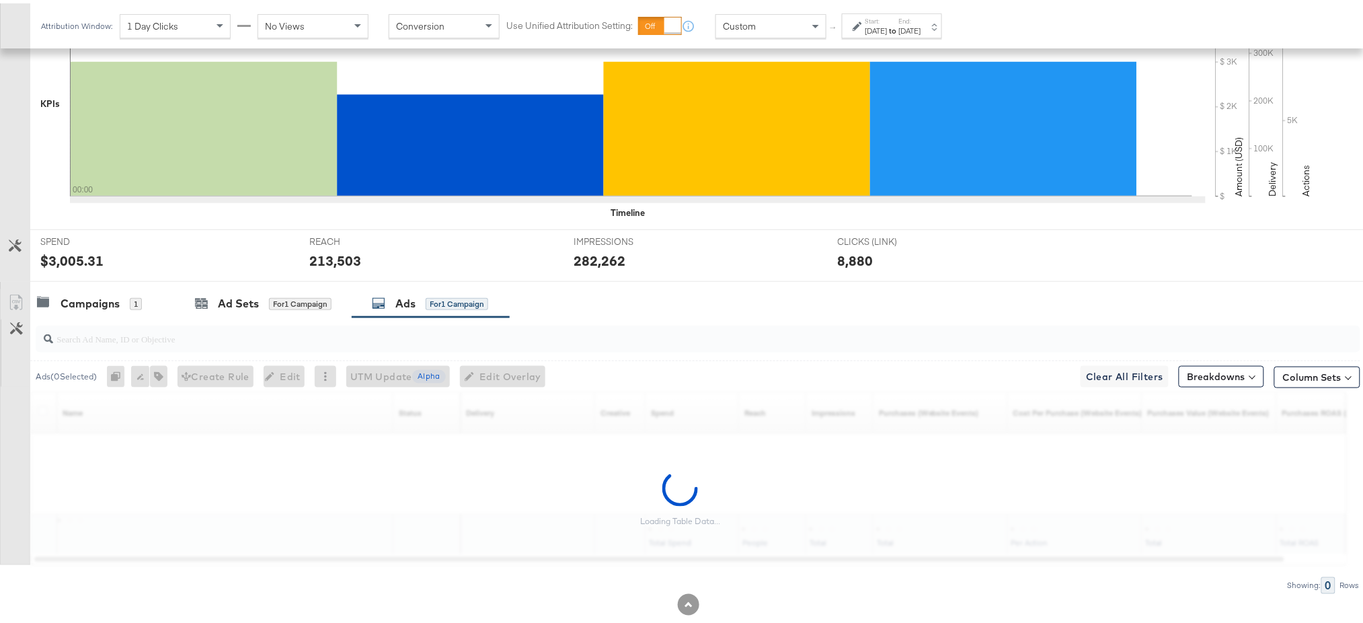
scroll to position [389, 0]
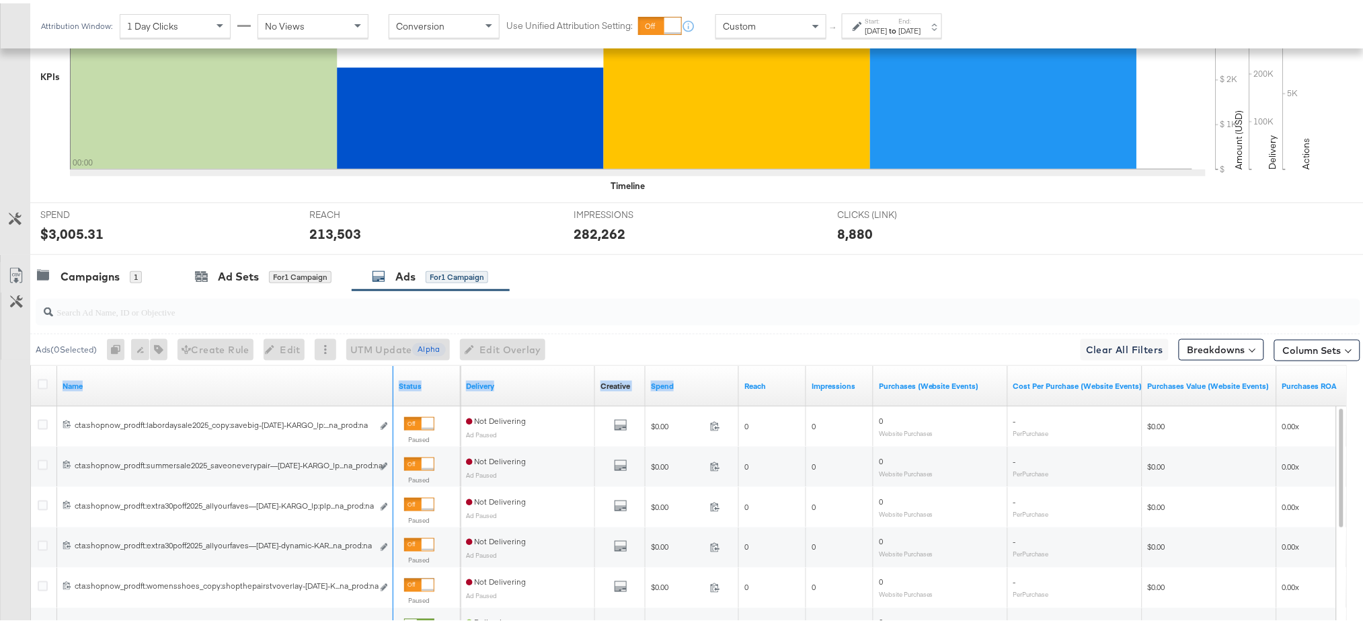
drag, startPoint x: 391, startPoint y: 389, endPoint x: 701, endPoint y: 395, distance: 309.4
click at [31, 362] on div "Name Status Delivery Creative Sorting Unavailable Spend Reach Impressions Purch…" at bounding box center [31, 362] width 0 height 0
drag, startPoint x: 392, startPoint y: 380, endPoint x: 389, endPoint y: 387, distance: 8.1
click at [389, 387] on div at bounding box center [391, 382] width 4 height 40
drag, startPoint x: 389, startPoint y: 387, endPoint x: 481, endPoint y: 384, distance: 92.2
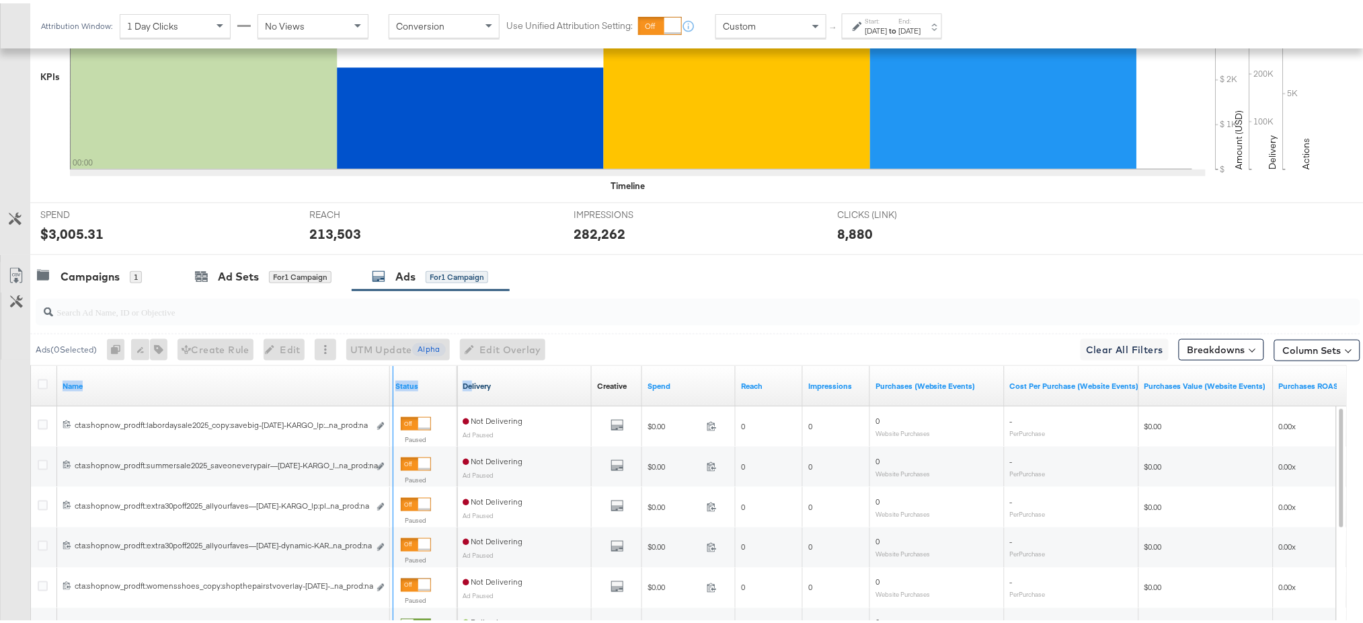
click at [31, 362] on div "Name Status Delivery Creative Sorting Unavailable Spend Reach Impressions Purch…" at bounding box center [31, 362] width 0 height 0
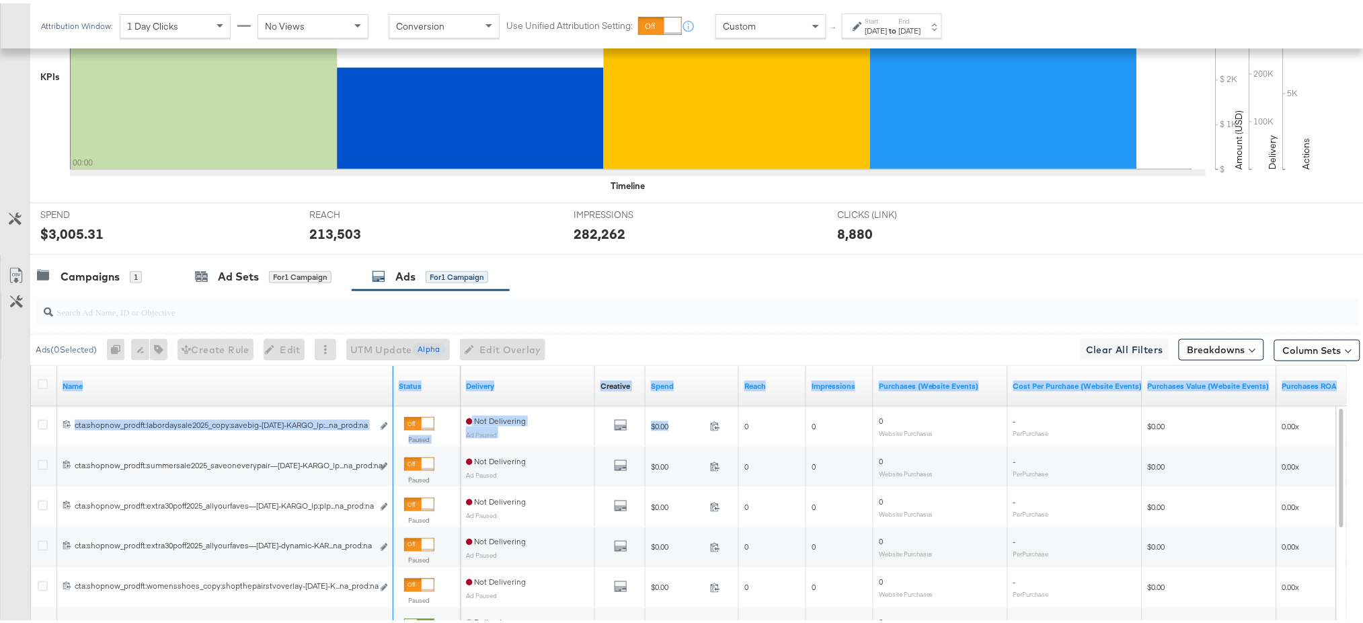
drag, startPoint x: 388, startPoint y: 395, endPoint x: 668, endPoint y: 401, distance: 279.8
click at [31, 362] on div "Name Status Delivery Creative Sorting Unavailable Spend Reach Impressions Purch…" at bounding box center [31, 362] width 0 height 0
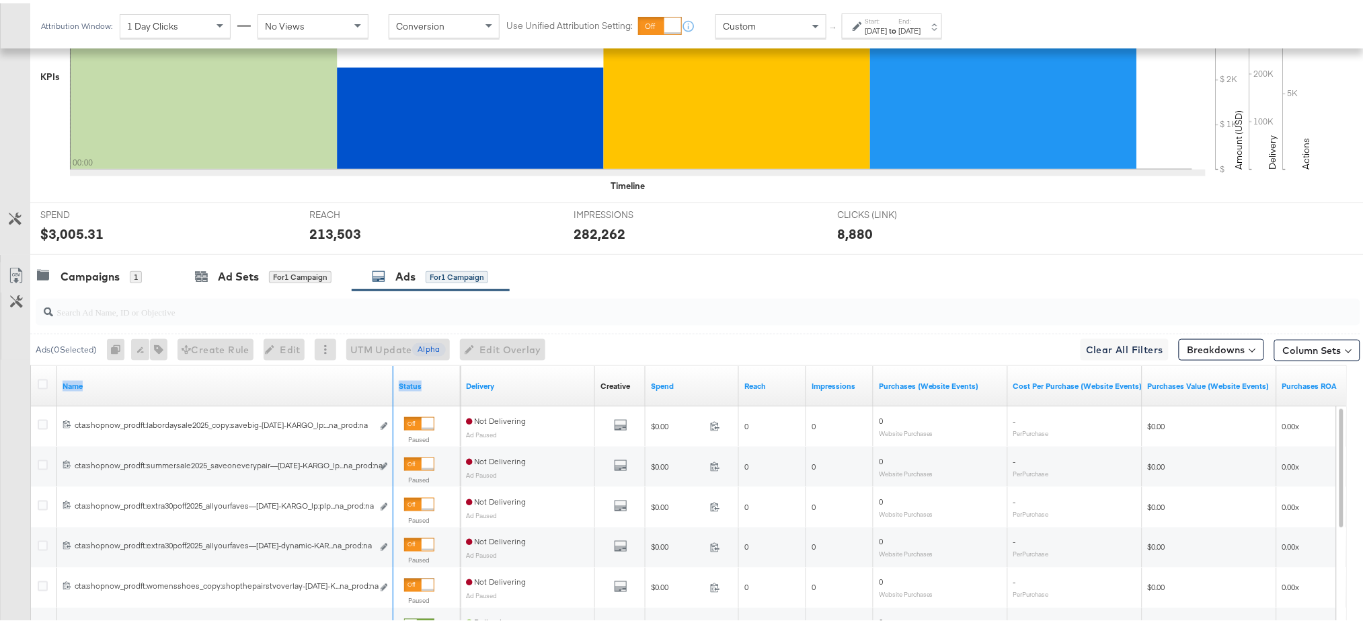
drag, startPoint x: 390, startPoint y: 399, endPoint x: 407, endPoint y: 399, distance: 16.8
click at [407, 399] on div "Name Status" at bounding box center [246, 382] width 430 height 40
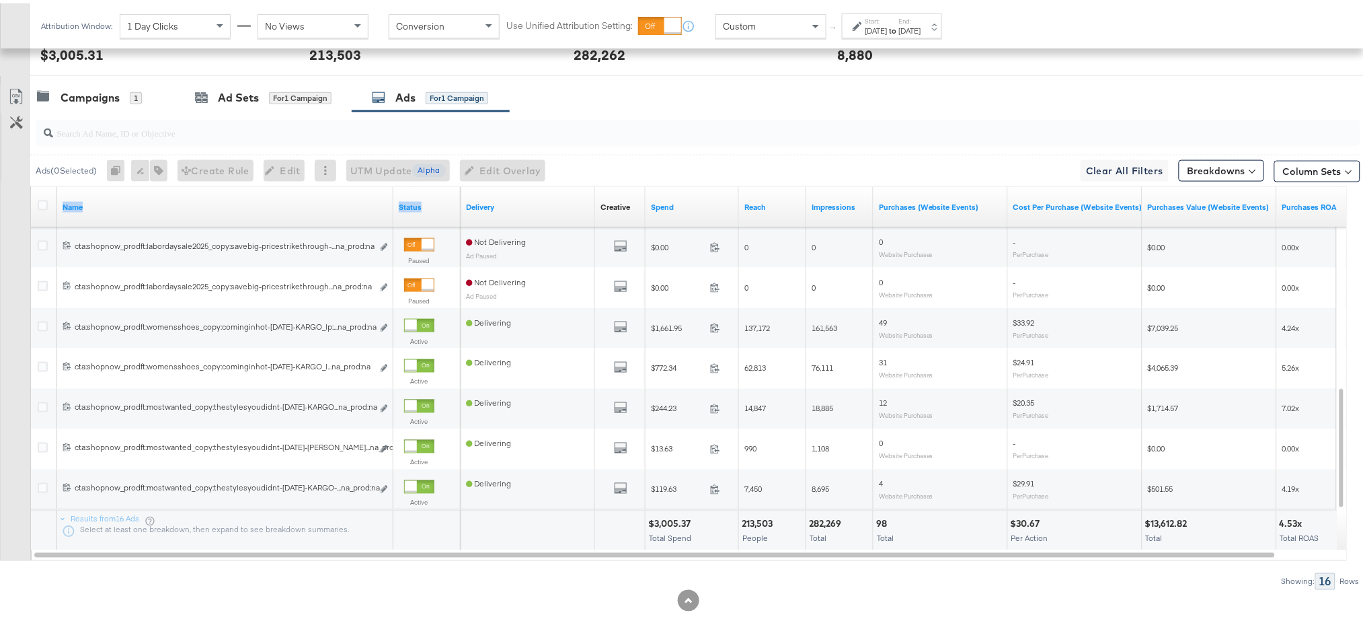
scroll to position [568, 0]
